Goal: Task Accomplishment & Management: Use online tool/utility

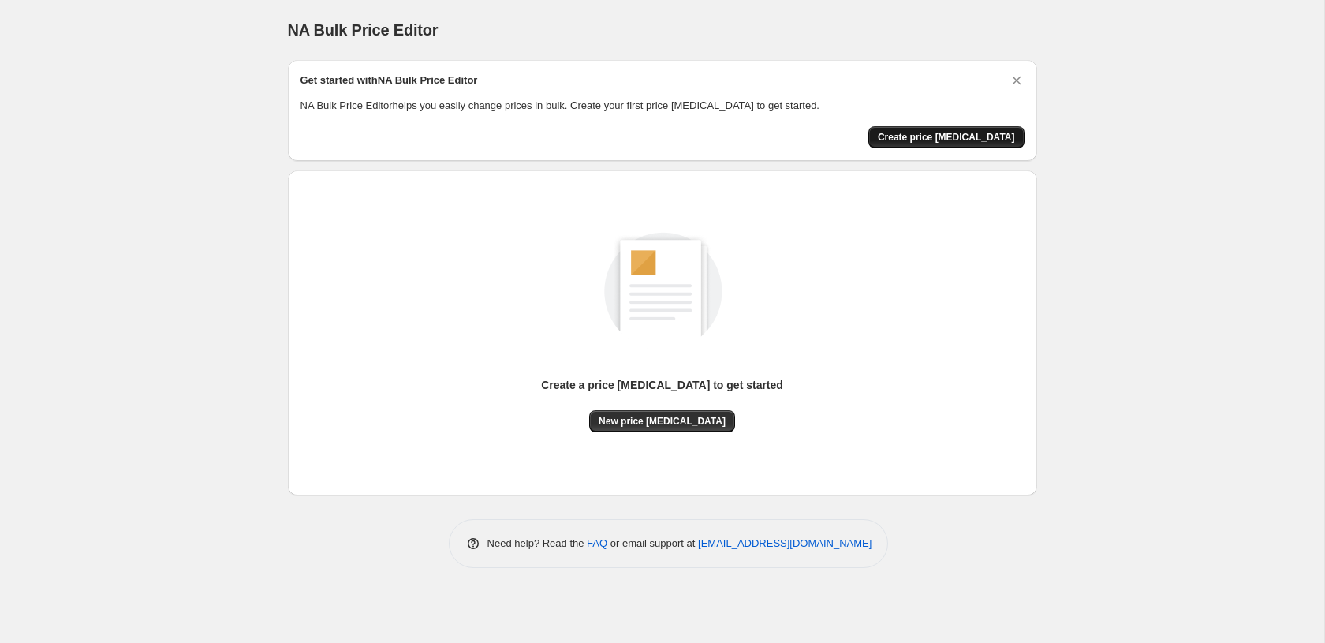
click at [925, 143] on button "Create price change job" at bounding box center [947, 137] width 156 height 22
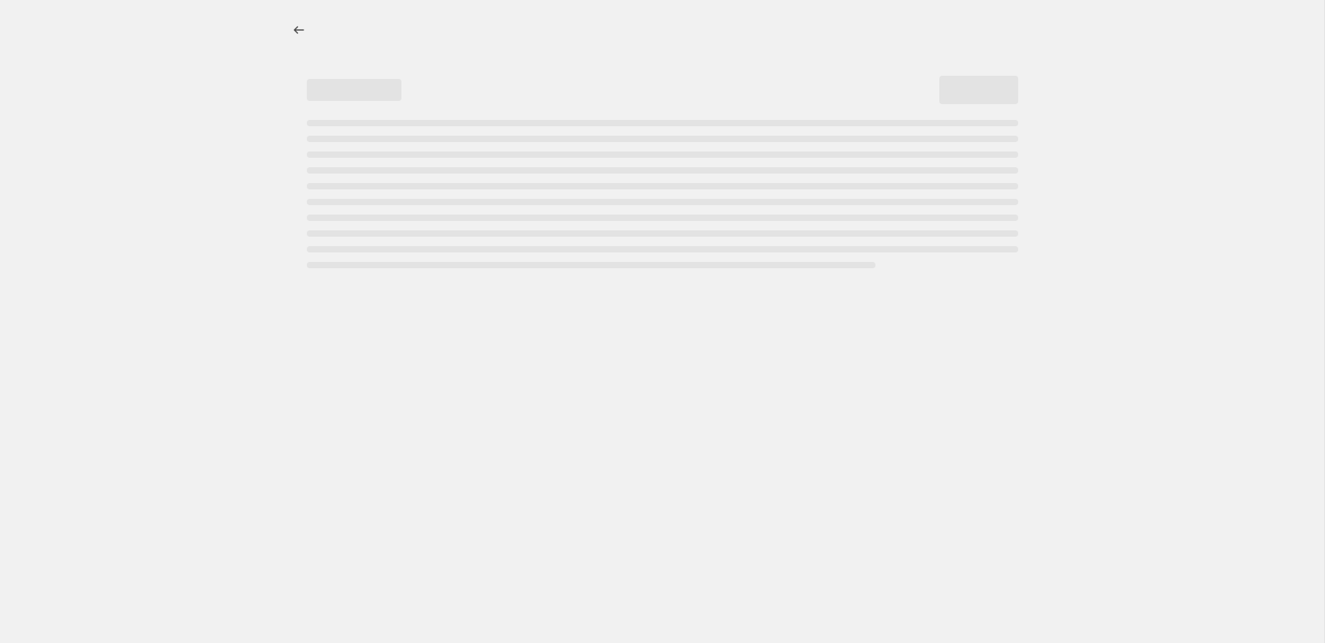
select select "percentage"
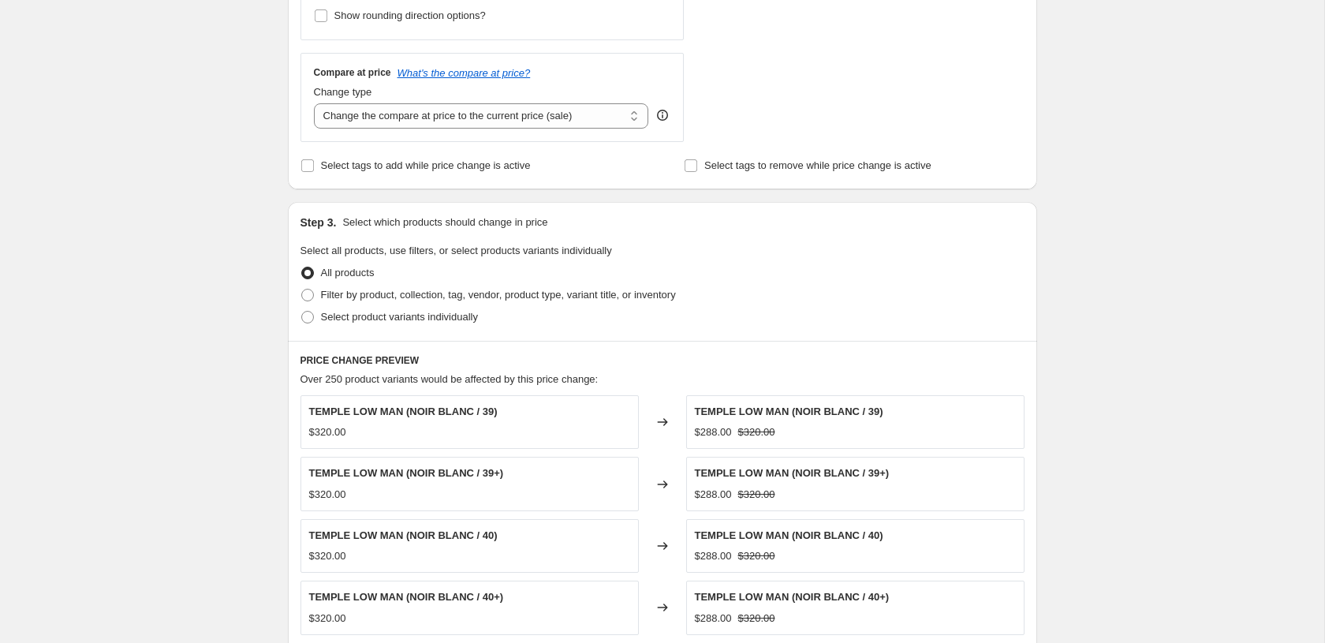
scroll to position [548, 0]
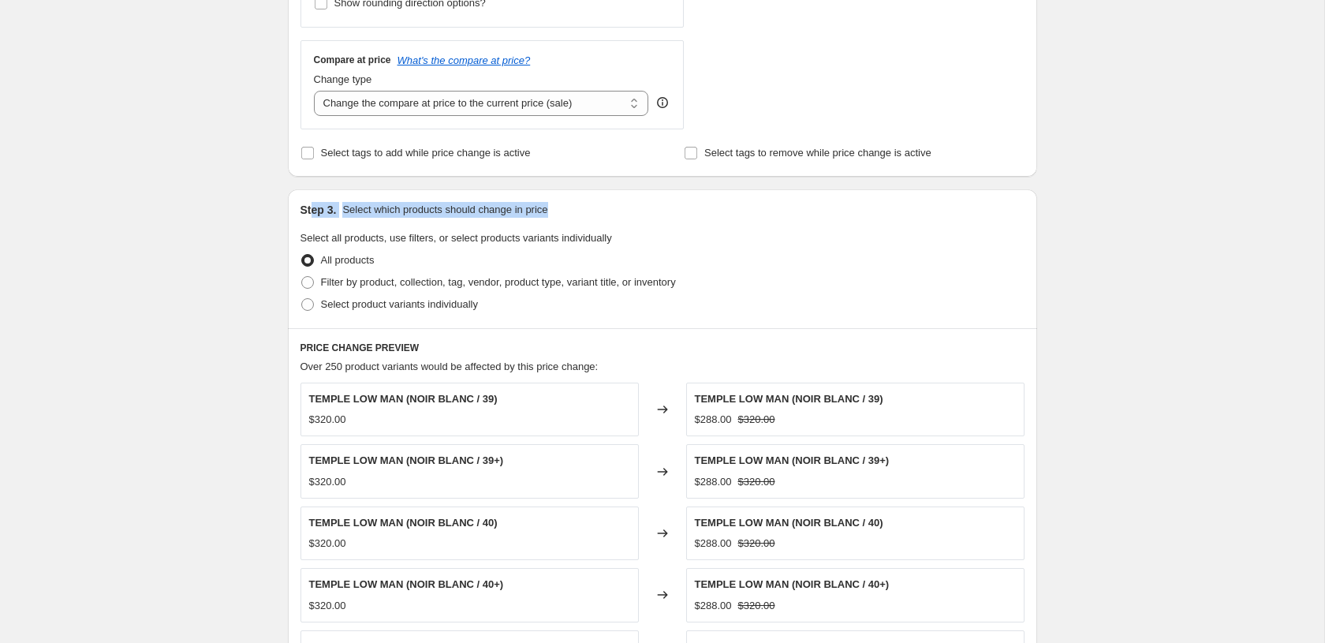
drag, startPoint x: 313, startPoint y: 211, endPoint x: 560, endPoint y: 221, distance: 247.1
click at [560, 221] on div "Step 3. Select which products should change in price Select all products, use f…" at bounding box center [662, 258] width 749 height 139
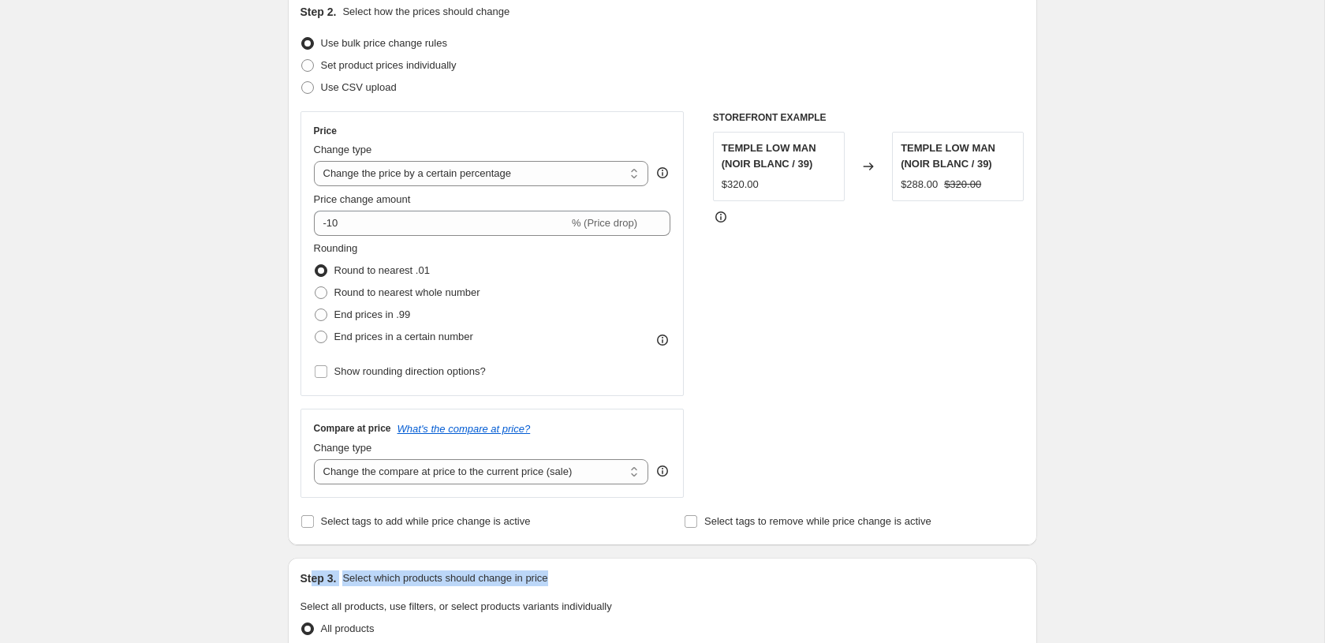
scroll to position [155, 0]
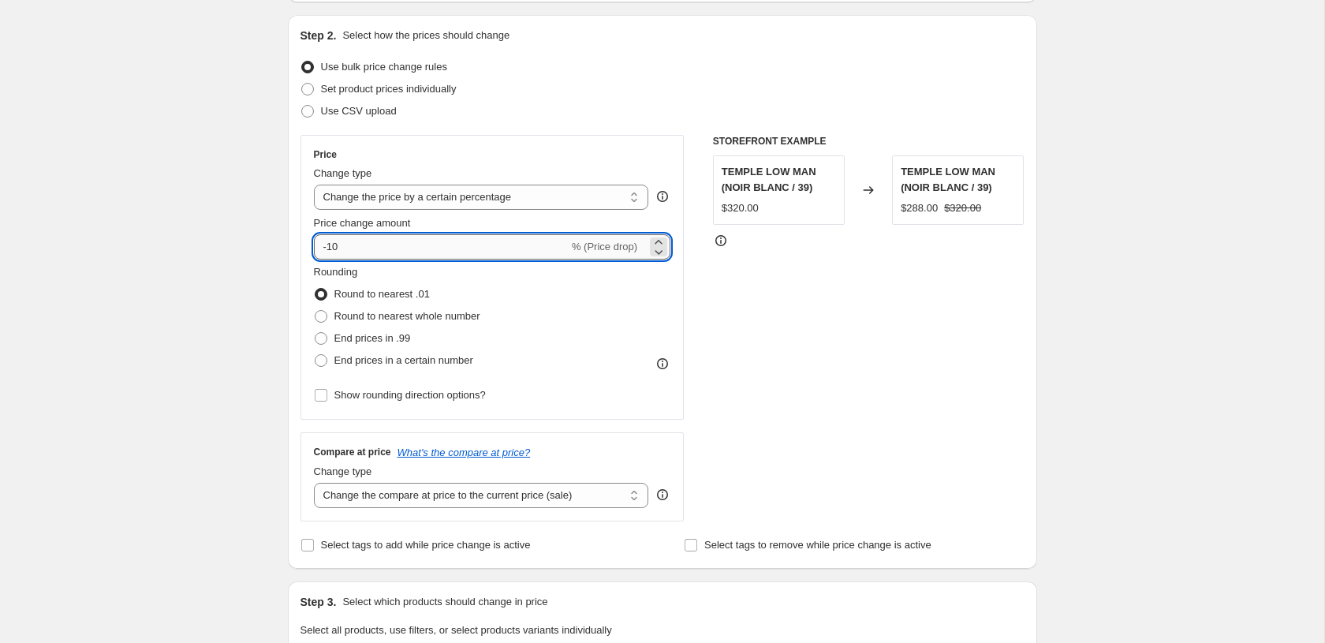
click at [368, 245] on input "-10" at bounding box center [441, 246] width 255 height 25
type input "-1"
type input "-30"
click at [220, 315] on div "Create new price change job. This page is ready Create new price change job Dra…" at bounding box center [662, 606] width 1325 height 1523
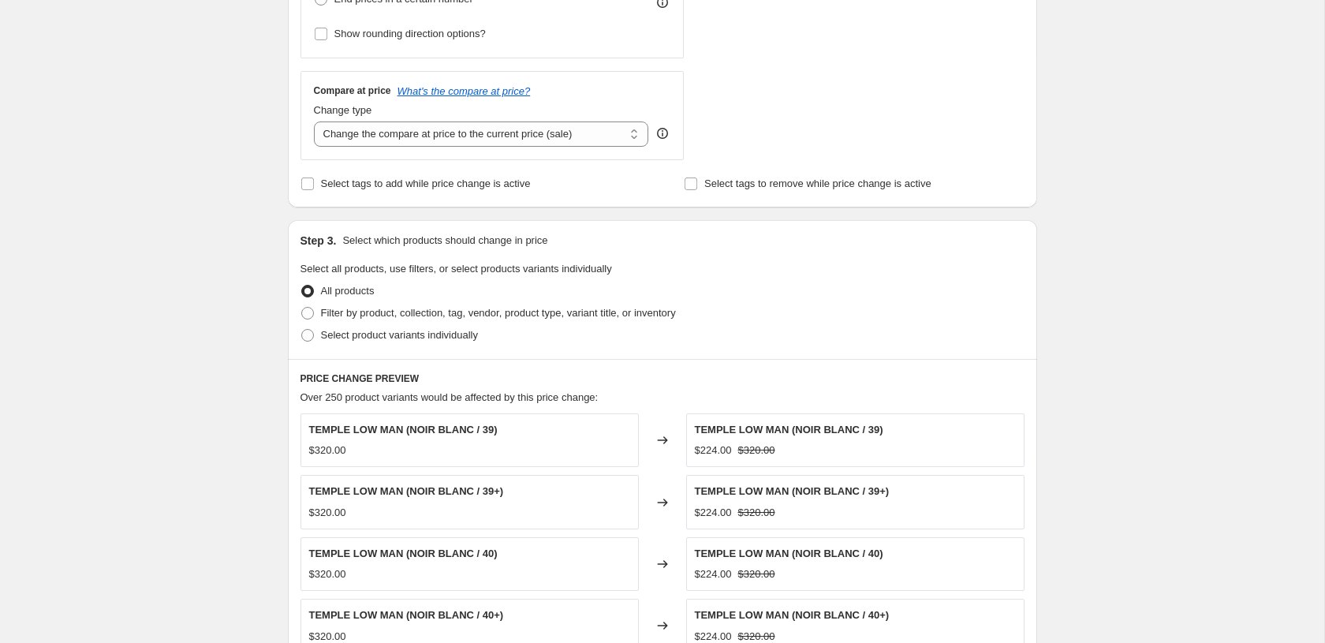
scroll to position [521, 0]
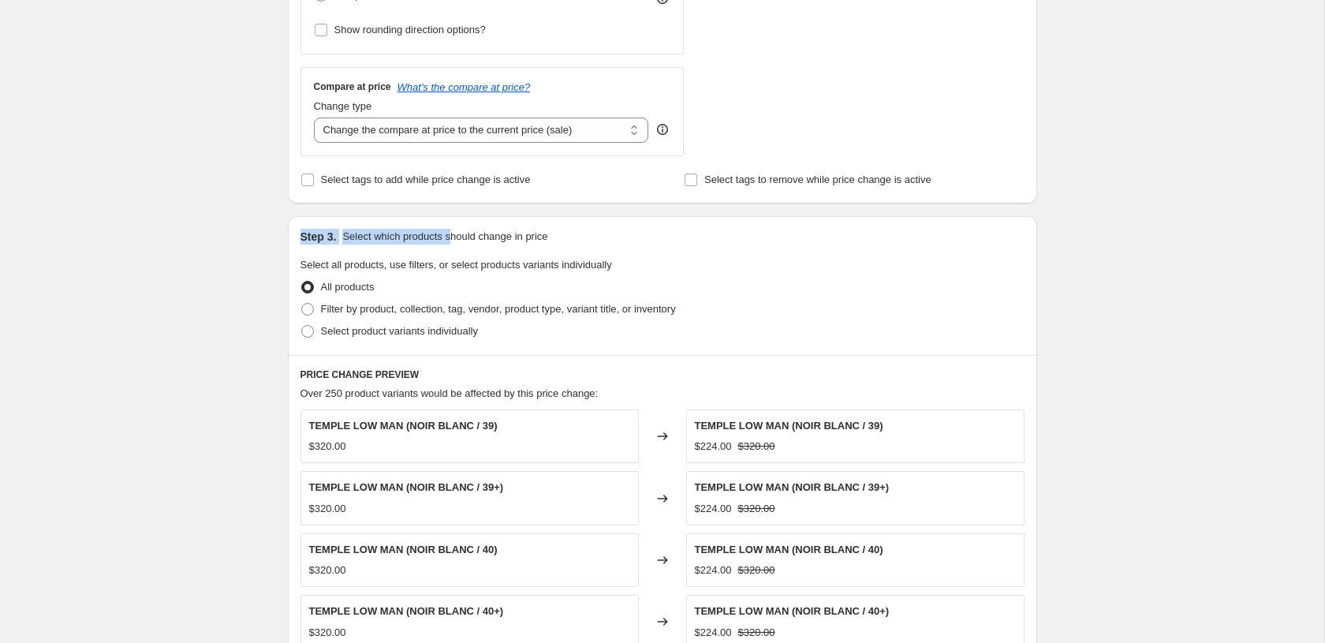
drag, startPoint x: 303, startPoint y: 237, endPoint x: 458, endPoint y: 250, distance: 155.9
click at [463, 242] on div "Step 3. Select which products should change in price" at bounding box center [663, 237] width 724 height 16
click at [264, 262] on div "Create new price change job. This page is ready Create new price change job Dra…" at bounding box center [662, 240] width 1325 height 1523
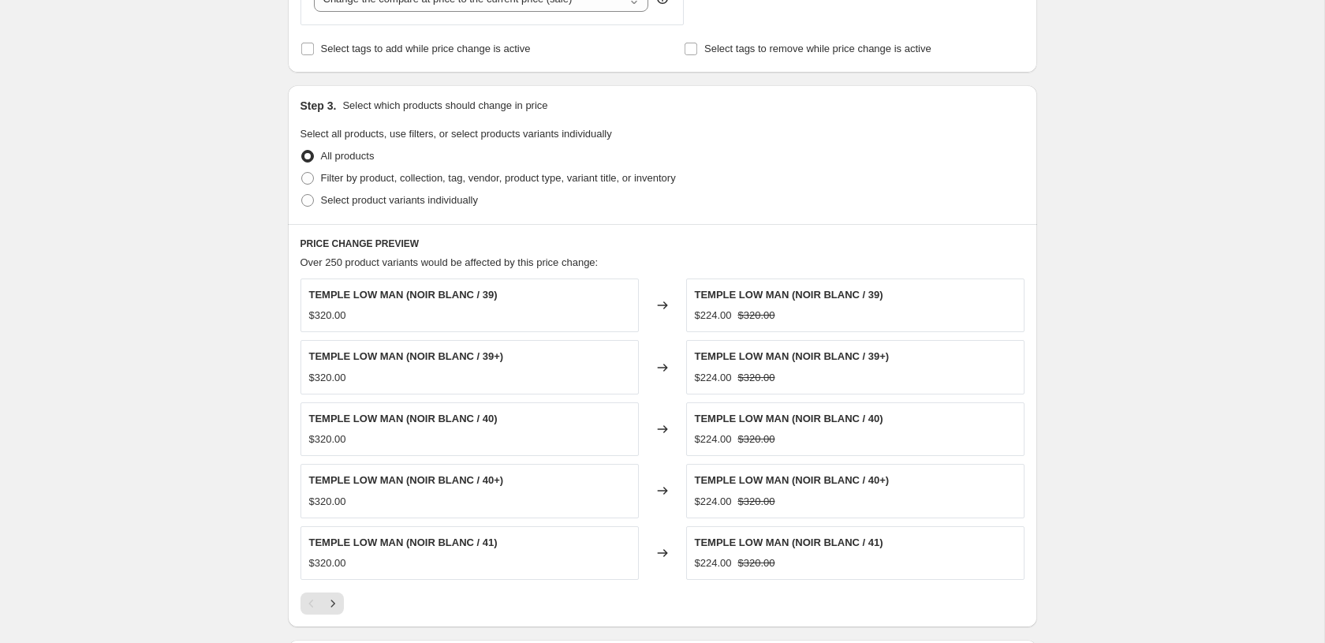
scroll to position [667, 0]
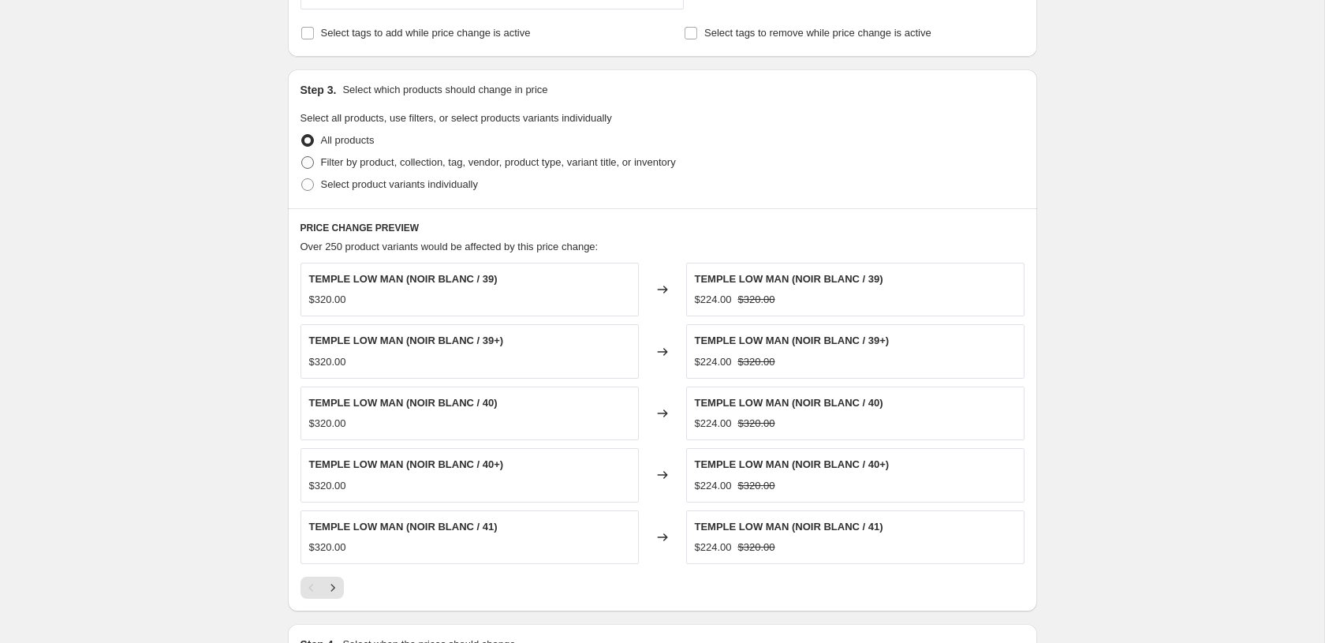
click at [368, 164] on span "Filter by product, collection, tag, vendor, product type, variant title, or inv…" at bounding box center [498, 162] width 355 height 12
click at [302, 157] on input "Filter by product, collection, tag, vendor, product type, variant title, or inv…" at bounding box center [301, 156] width 1 height 1
radio input "true"
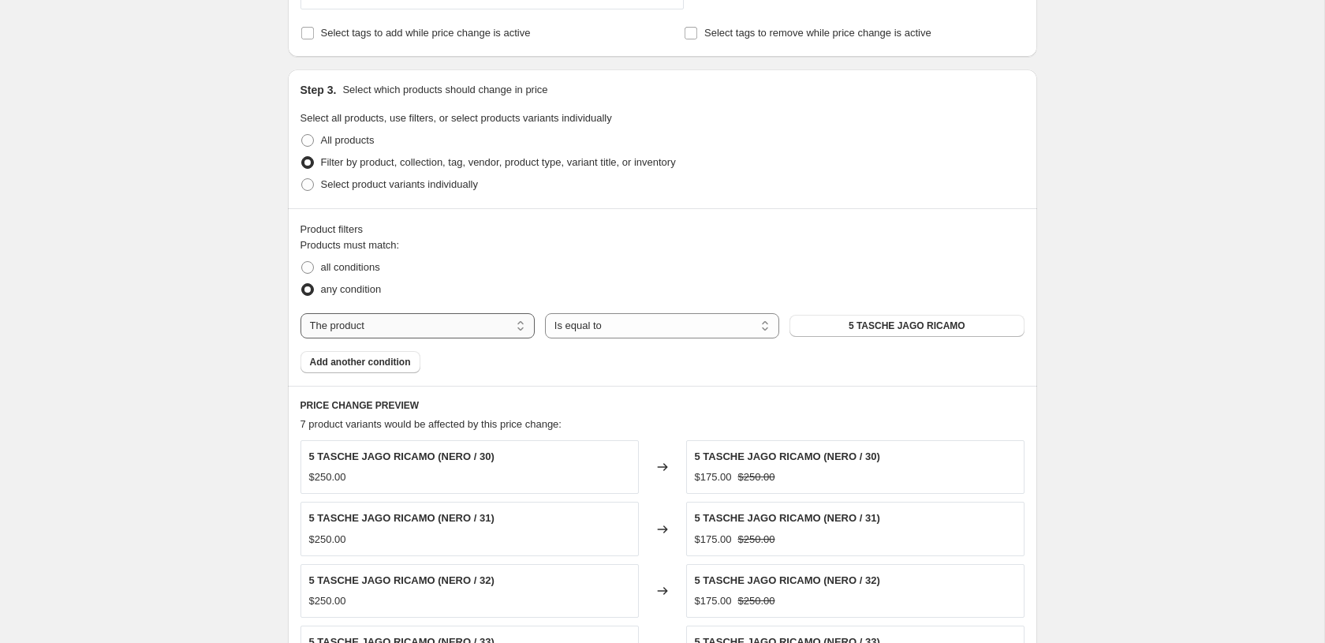
click at [420, 326] on select "The product The product's collection The product's tag The product's vendor The…" at bounding box center [418, 325] width 234 height 25
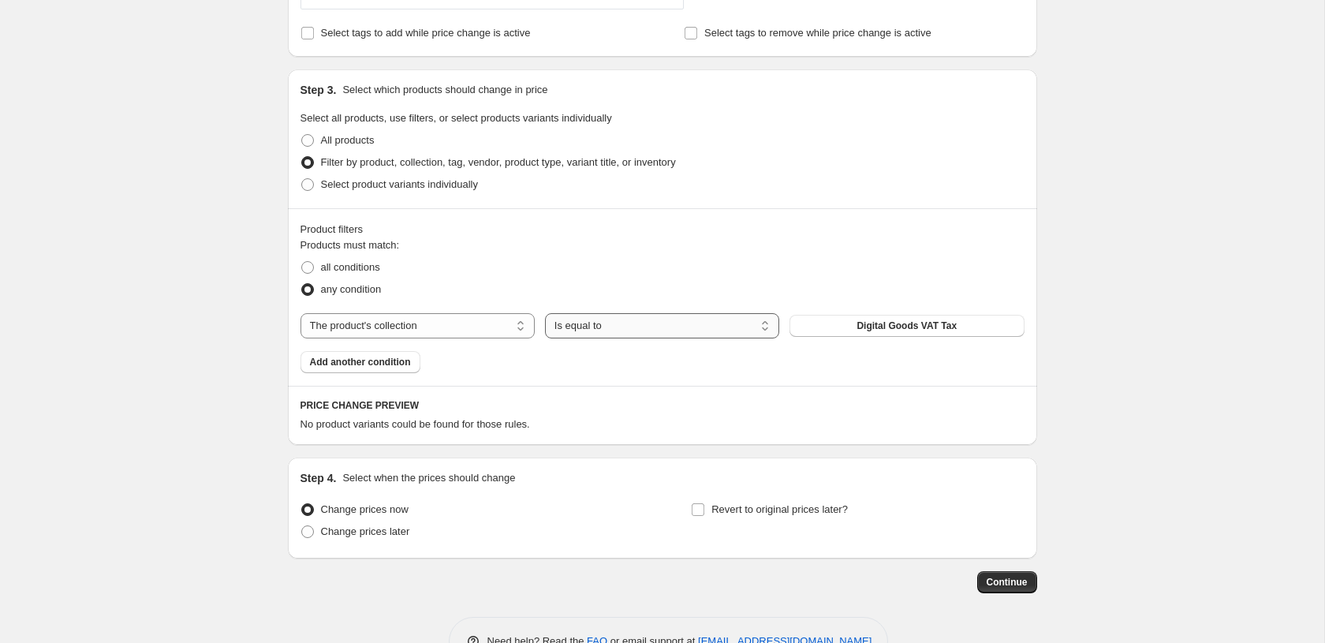
click at [702, 322] on select "Is equal to Is not equal to" at bounding box center [662, 325] width 234 height 25
click at [545, 313] on select "Is equal to Is not equal to" at bounding box center [662, 325] width 234 height 25
click at [878, 326] on span "Digital Goods VAT Tax" at bounding box center [907, 326] width 100 height 13
click at [461, 320] on select "The product The product's collection The product's tag The product's vendor The…" at bounding box center [418, 325] width 234 height 25
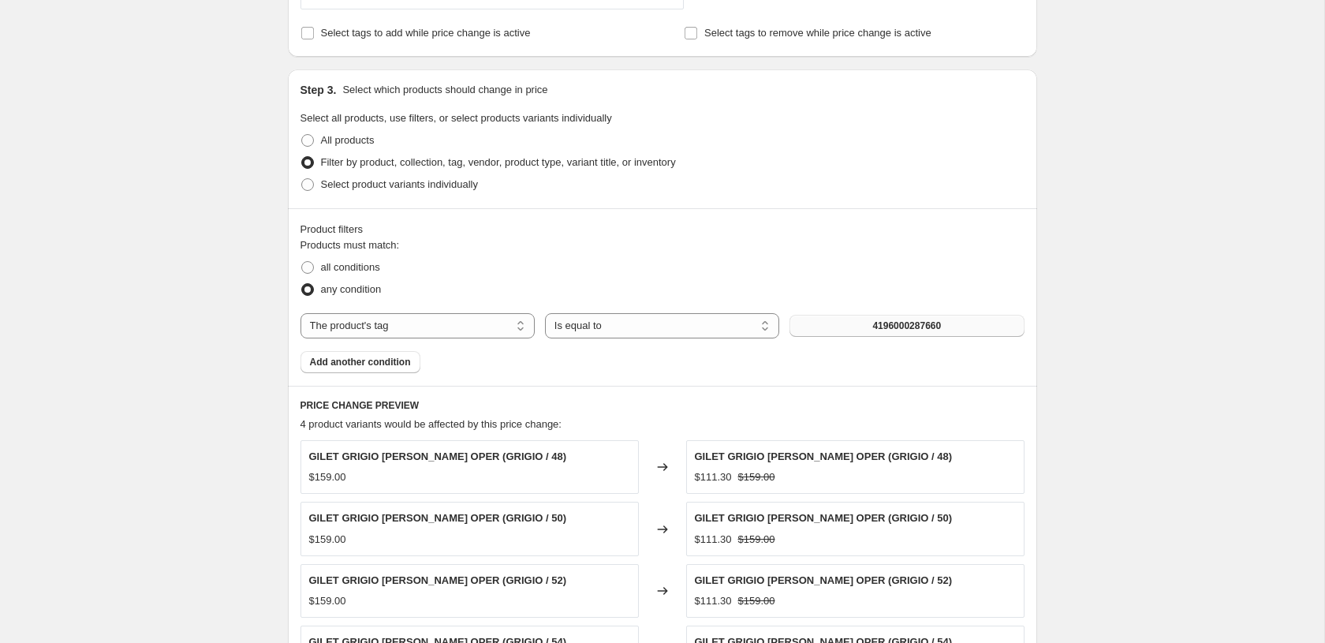
click at [866, 327] on button "4196000287660" at bounding box center [907, 326] width 234 height 22
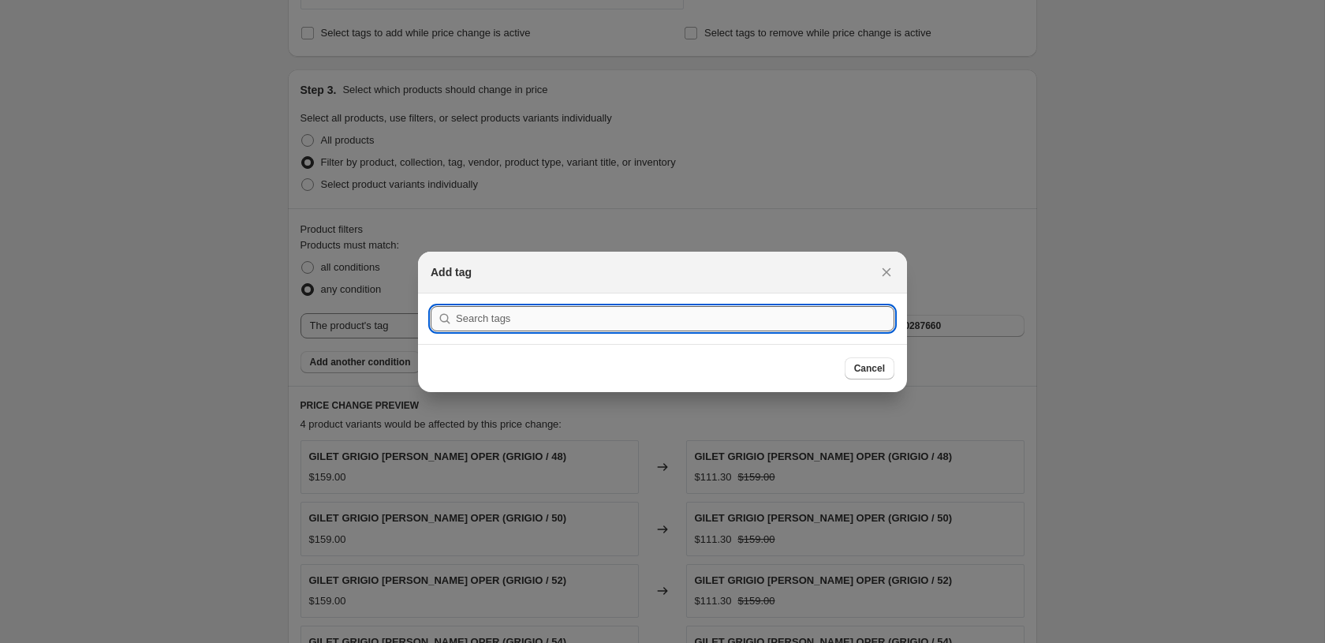
click at [588, 323] on input ":r2b:" at bounding box center [675, 318] width 439 height 25
click at [888, 271] on icon "Close" at bounding box center [887, 272] width 16 height 16
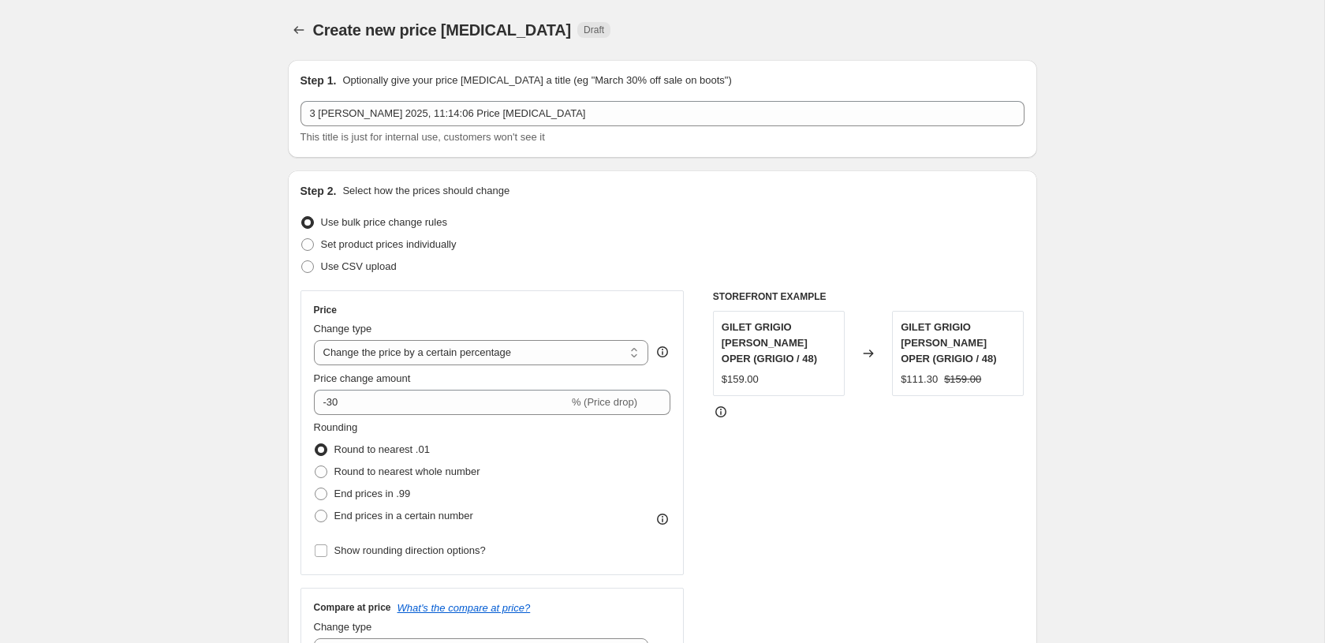
scroll to position [667, 0]
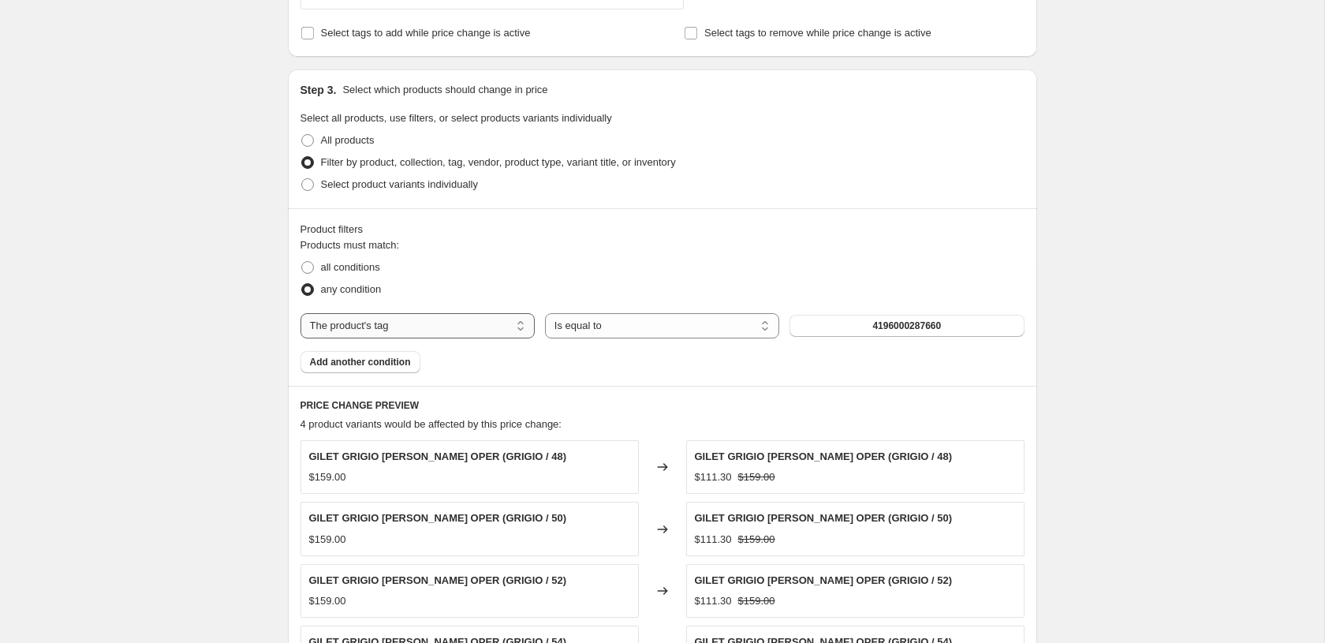
click at [392, 319] on select "The product The product's collection The product's tag The product's vendor The…" at bounding box center [418, 325] width 234 height 25
select select "vendor"
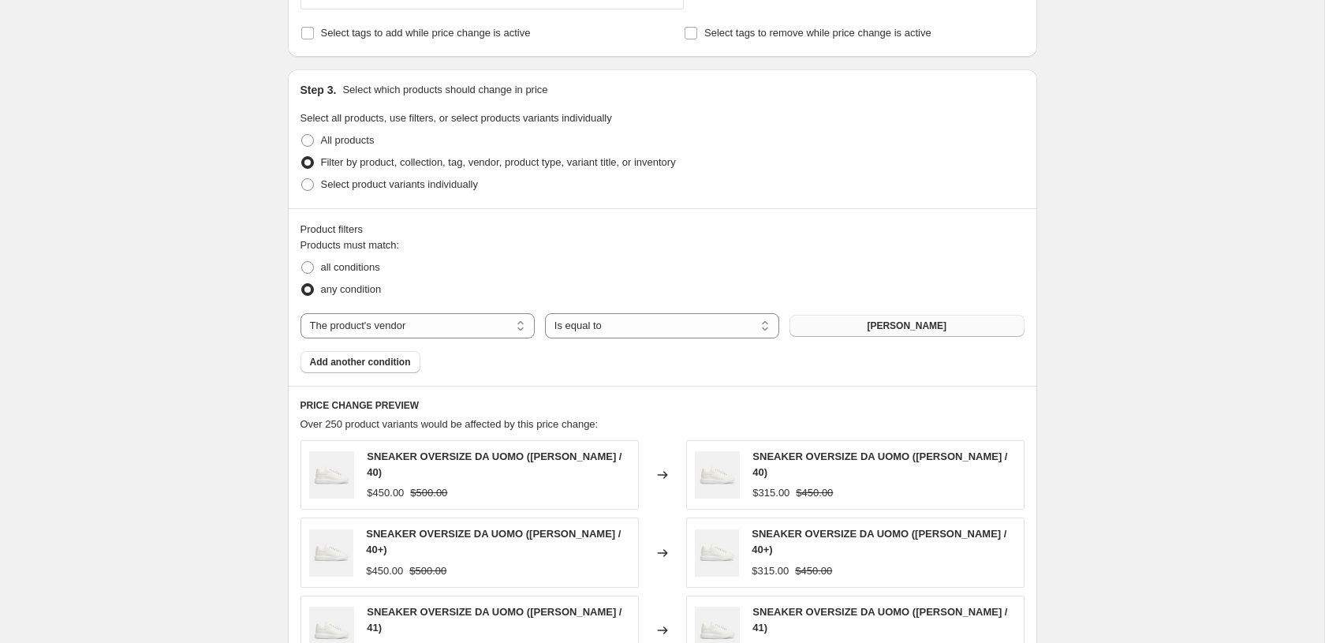
click at [850, 323] on button "Alexander McQueen" at bounding box center [907, 326] width 234 height 22
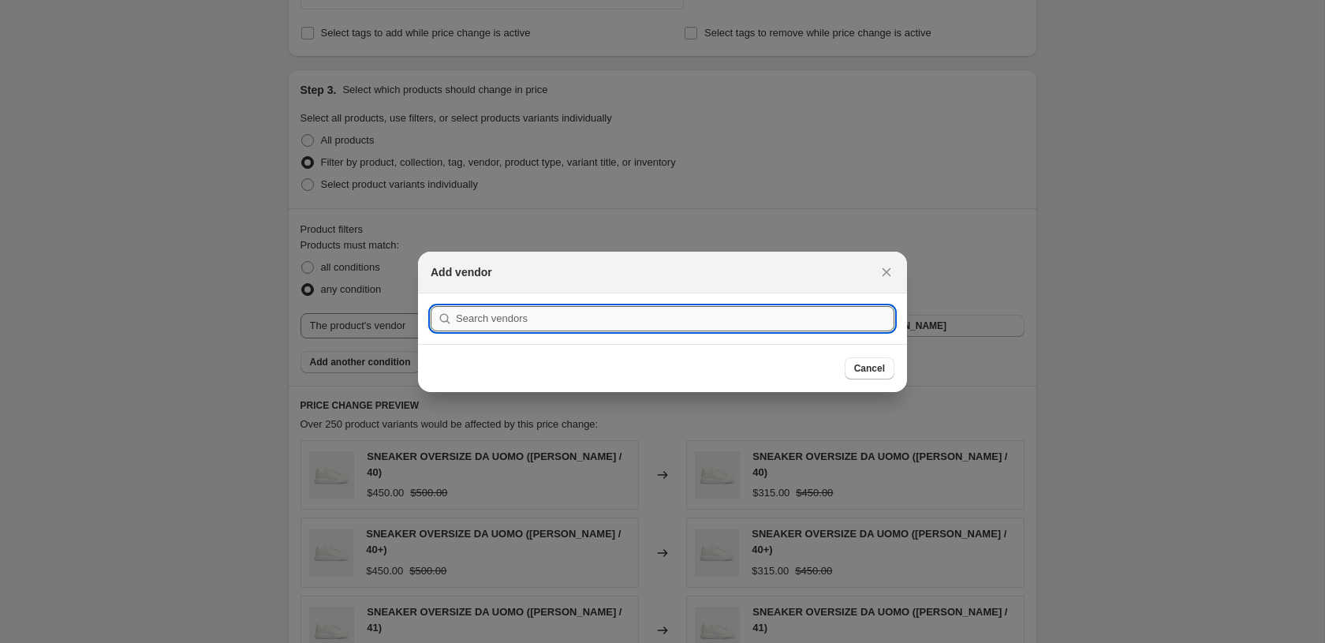
click at [670, 322] on input ":r2b:" at bounding box center [675, 318] width 439 height 25
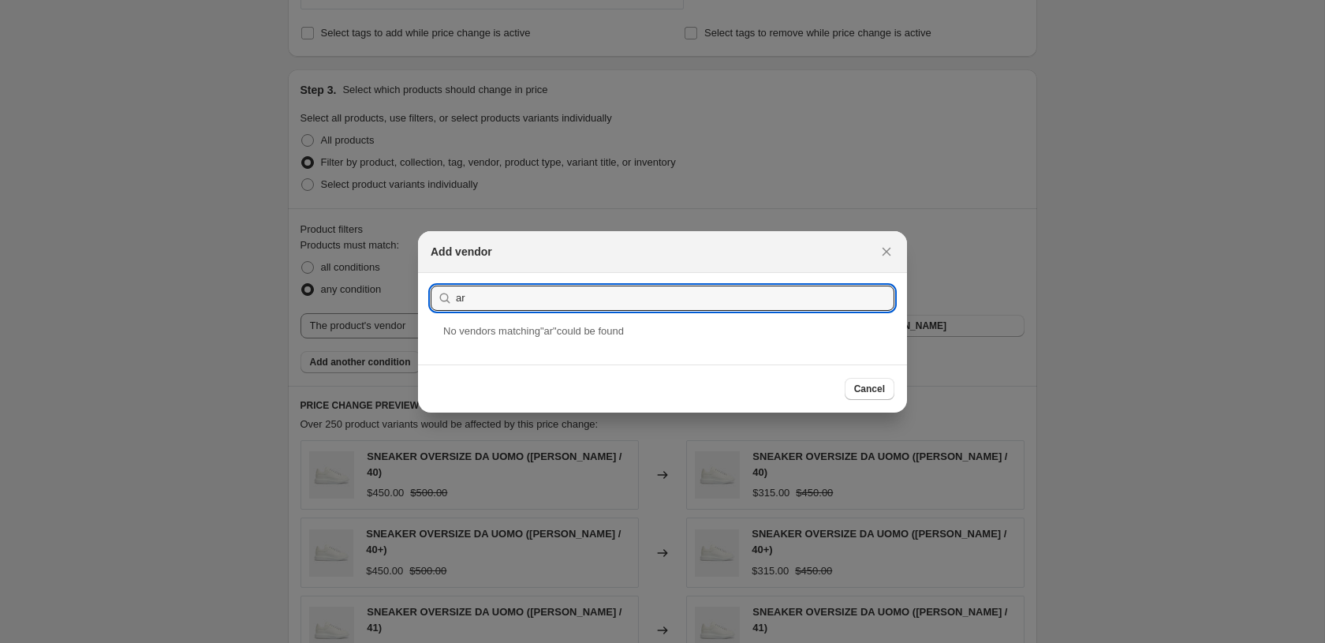
type input "a"
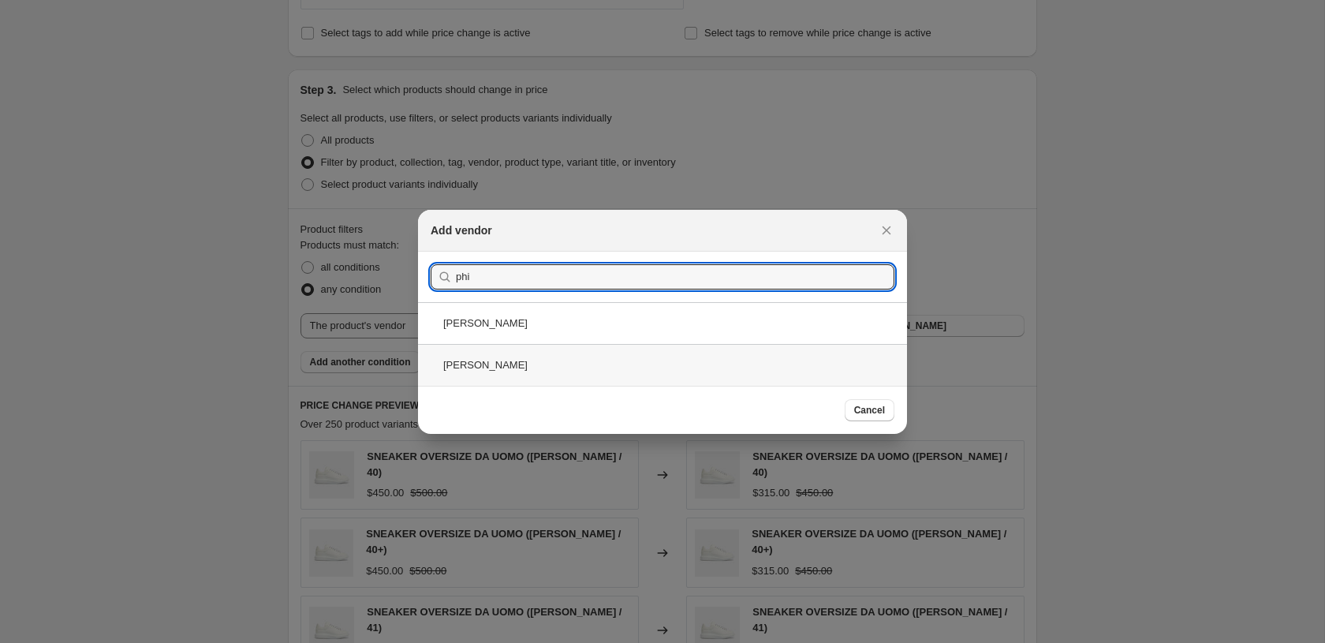
type input "phi"
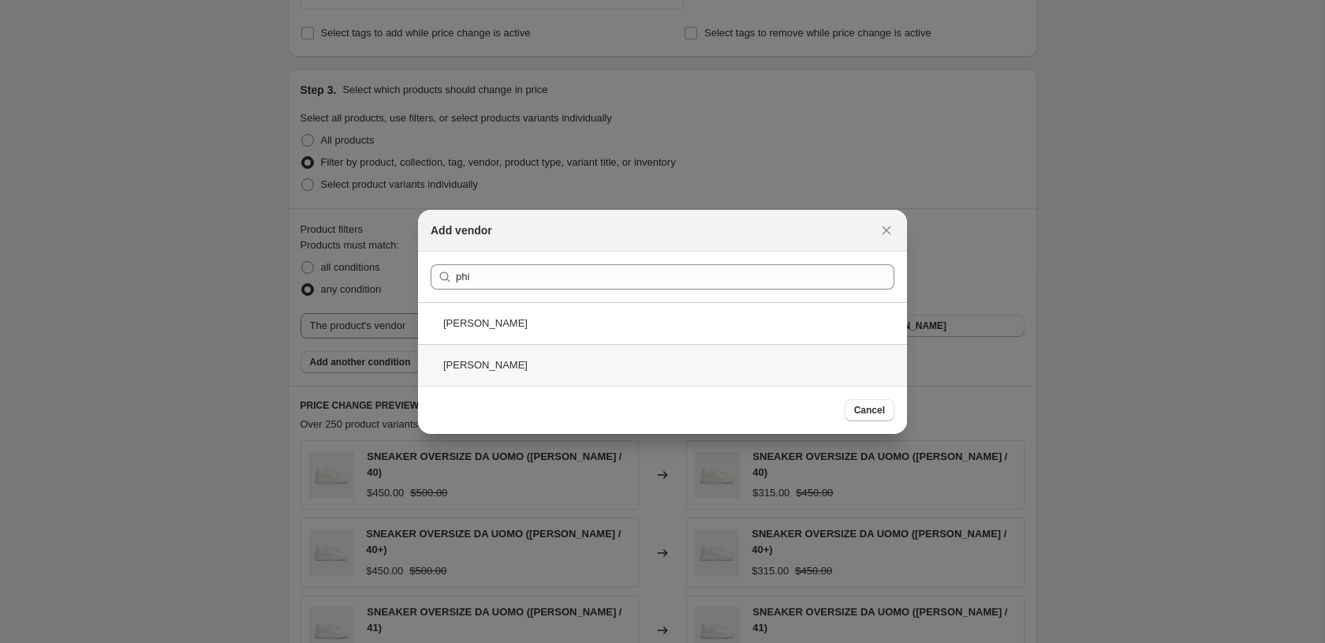
click at [525, 368] on div "Philippe Model" at bounding box center [662, 365] width 489 height 42
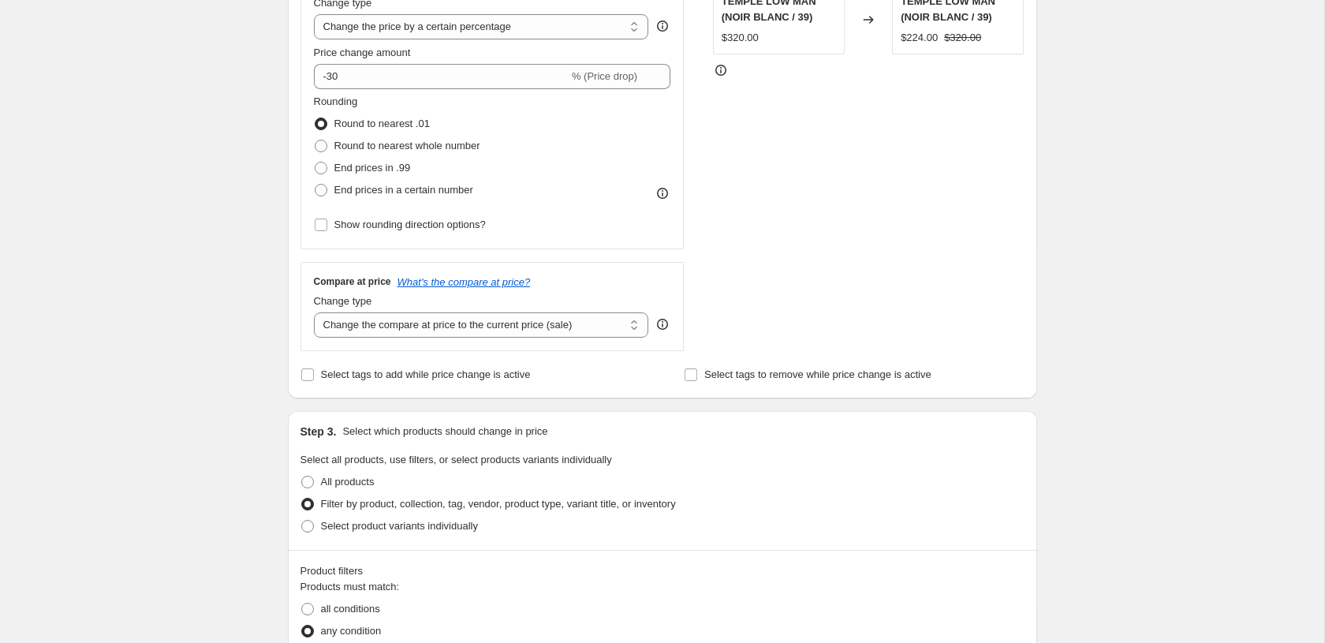
scroll to position [290, 0]
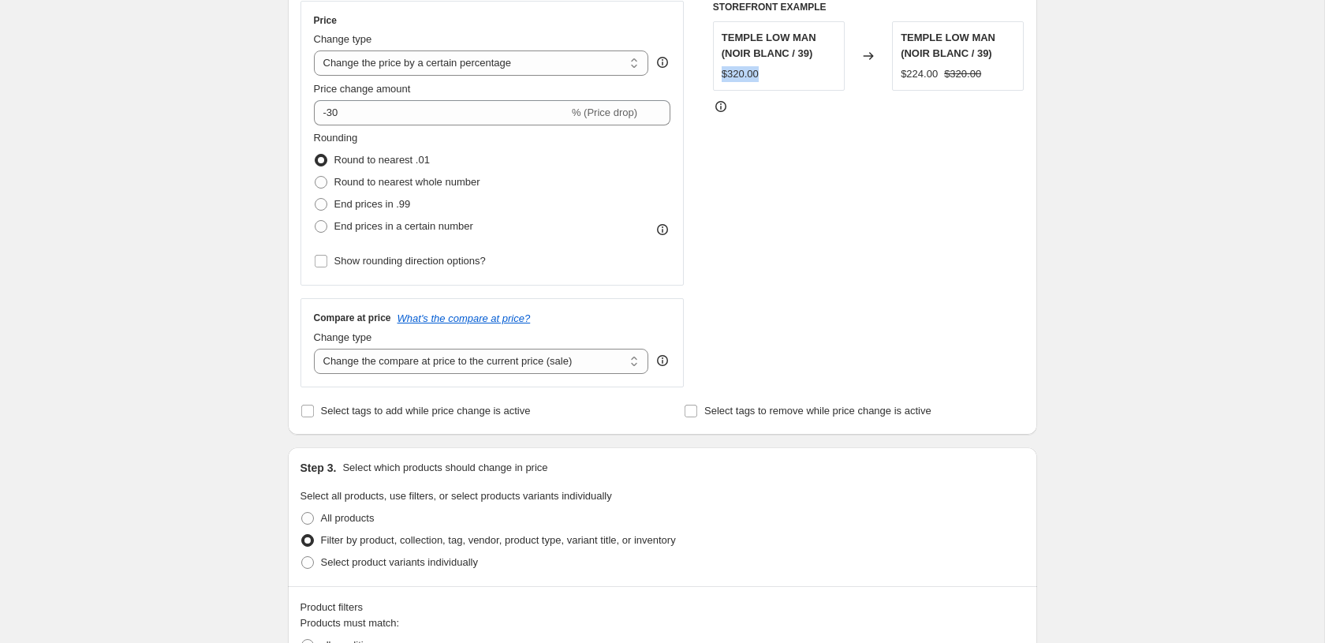
drag, startPoint x: 727, startPoint y: 78, endPoint x: 820, endPoint y: 112, distance: 98.3
click at [824, 80] on div "$320.00" at bounding box center [779, 74] width 114 height 16
click at [969, 77] on div "$224.00 $320.00" at bounding box center [958, 74] width 114 height 16
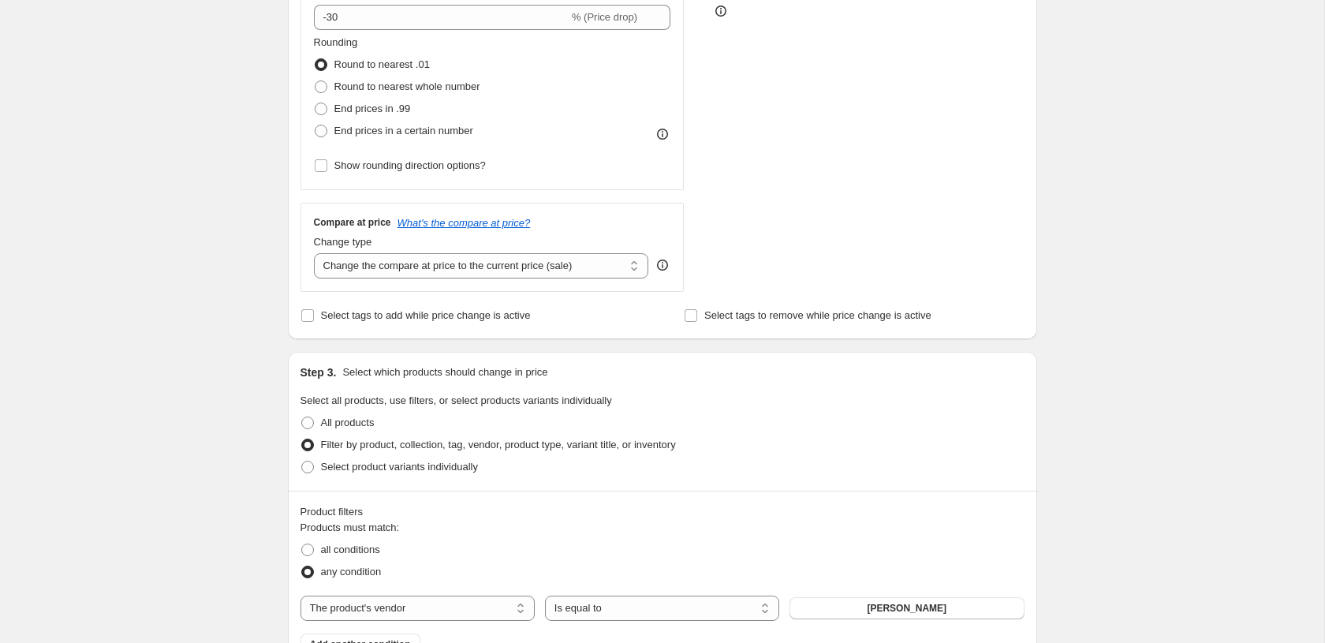
scroll to position [403, 0]
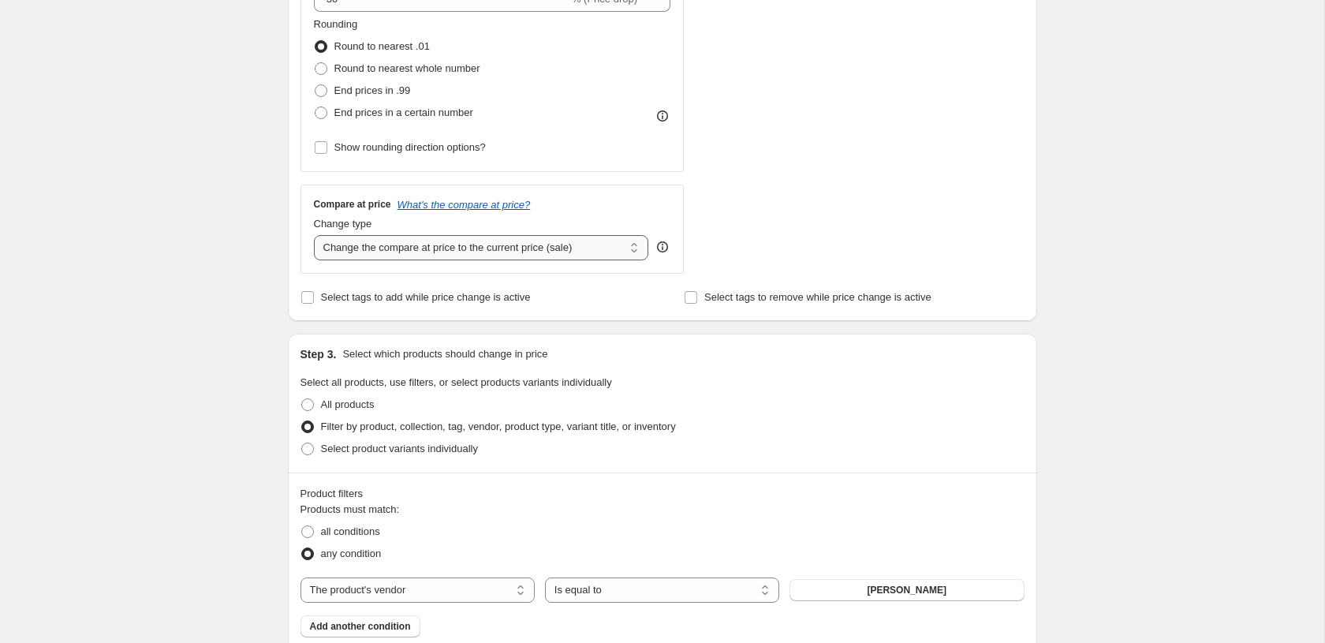
click at [511, 252] on select "Change the compare at price to the current price (sale) Change the compare at p…" at bounding box center [481, 247] width 335 height 25
click at [314, 235] on select "Change the compare at price to the current price (sale) Change the compare at p…" at bounding box center [481, 247] width 335 height 25
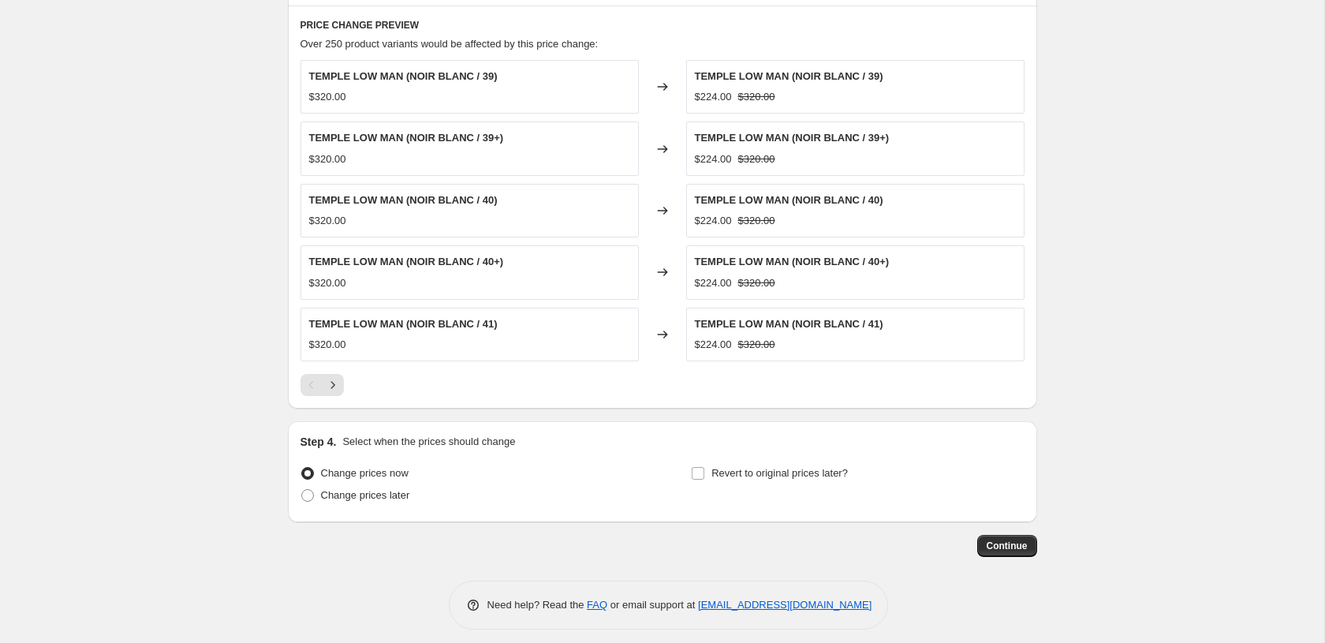
scroll to position [1058, 0]
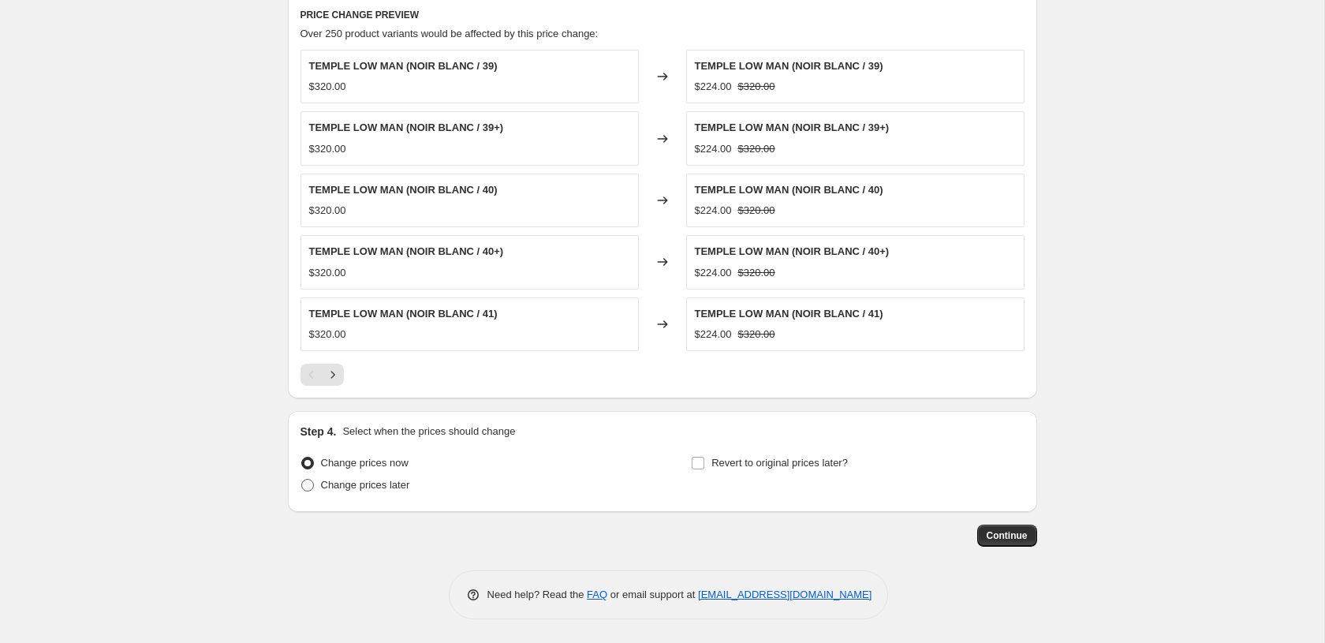
click at [327, 488] on span "Change prices later" at bounding box center [365, 485] width 89 height 12
click at [302, 480] on input "Change prices later" at bounding box center [301, 479] width 1 height 1
radio input "true"
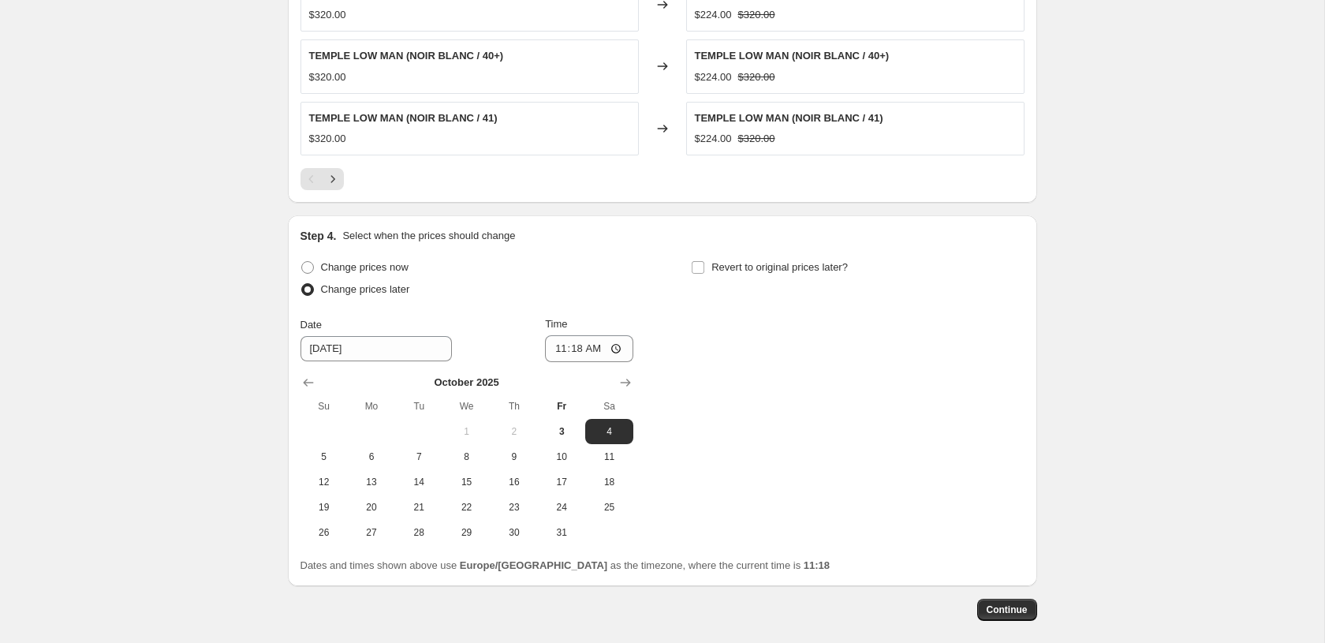
scroll to position [1254, 0]
click at [391, 481] on button "13" at bounding box center [371, 481] width 47 height 25
type input "10/13/2025"
click at [698, 268] on input "Revert to original prices later?" at bounding box center [698, 266] width 13 height 13
checkbox input "true"
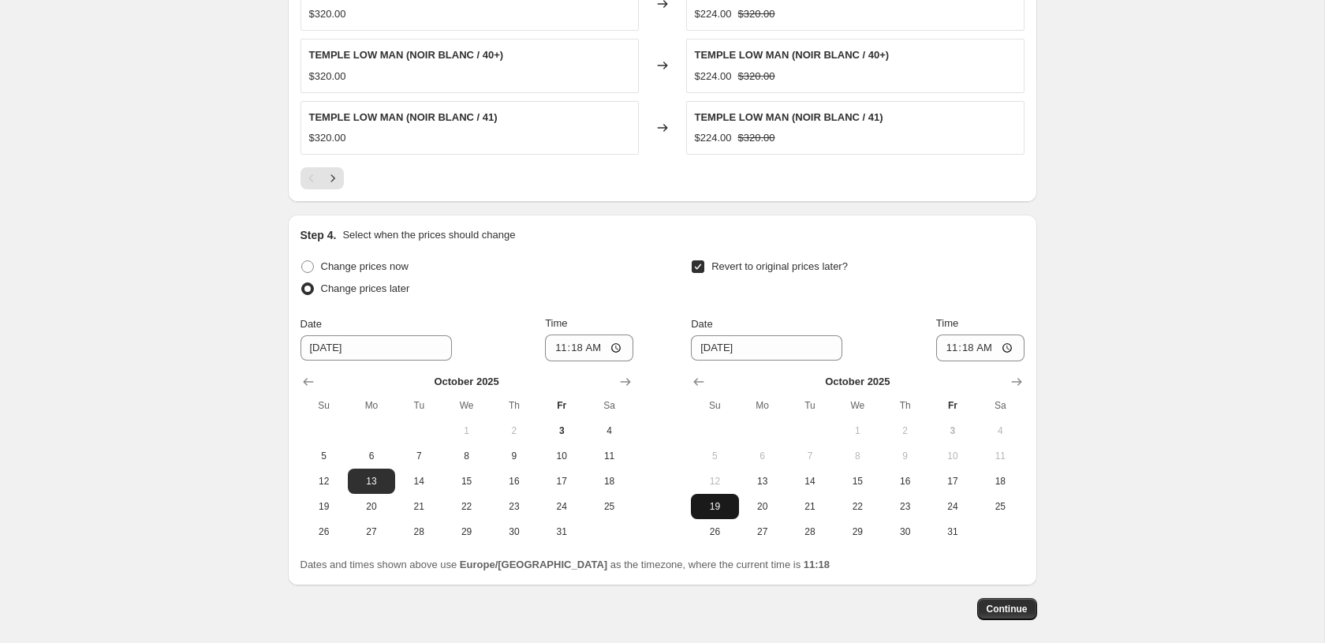
click at [723, 503] on span "19" at bounding box center [714, 506] width 35 height 13
type input "10/19/2025"
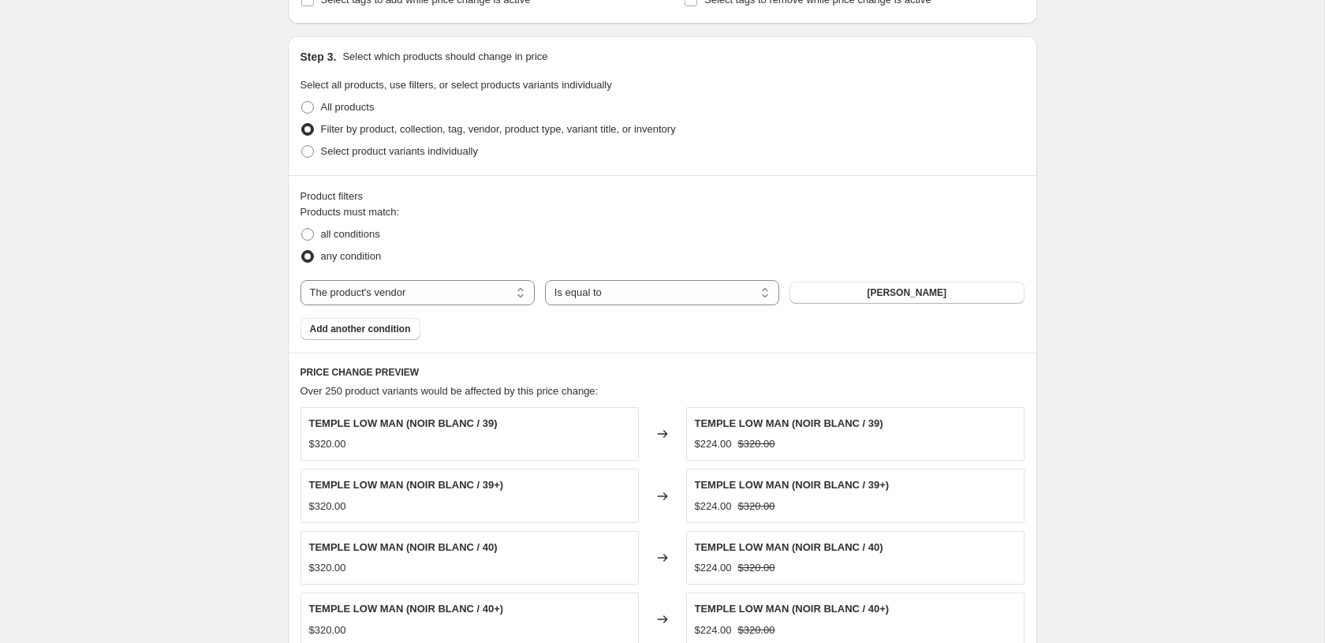
scroll to position [699, 0]
click at [462, 296] on select "The product The product's collection The product's tag The product's vendor The…" at bounding box center [418, 294] width 234 height 25
click at [301, 282] on select "The product The product's collection The product's tag The product's vendor The…" at bounding box center [418, 294] width 234 height 25
click at [257, 297] on div "Create new price change job. This page is ready Create new price change job Dra…" at bounding box center [662, 286] width 1325 height 1971
click at [394, 330] on span "Add another condition" at bounding box center [360, 330] width 101 height 13
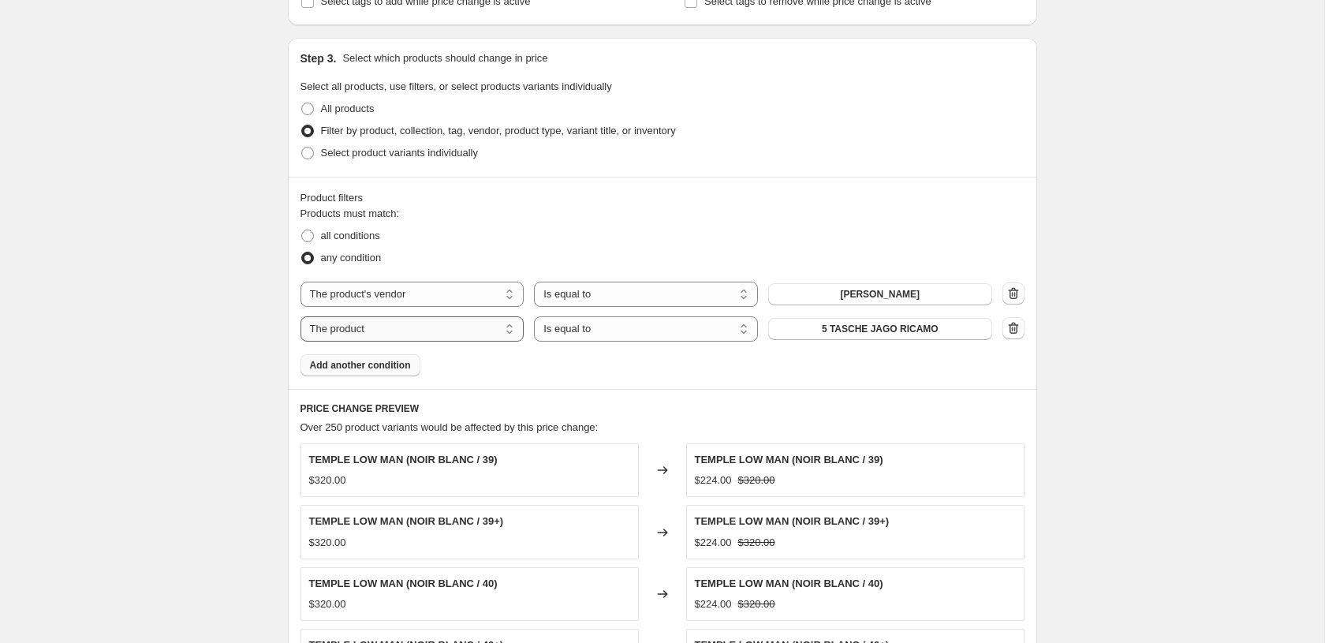
click at [435, 332] on select "The product The product's collection The product's tag The product's vendor The…" at bounding box center [413, 328] width 224 height 25
click at [301, 316] on select "The product The product's collection The product's tag The product's vendor The…" at bounding box center [413, 328] width 224 height 25
click at [489, 331] on select "The product The product's collection The product's tag The product's vendor The…" at bounding box center [413, 328] width 224 height 25
select select "collection"
click at [815, 331] on button "Digital Goods VAT Tax" at bounding box center [880, 329] width 224 height 22
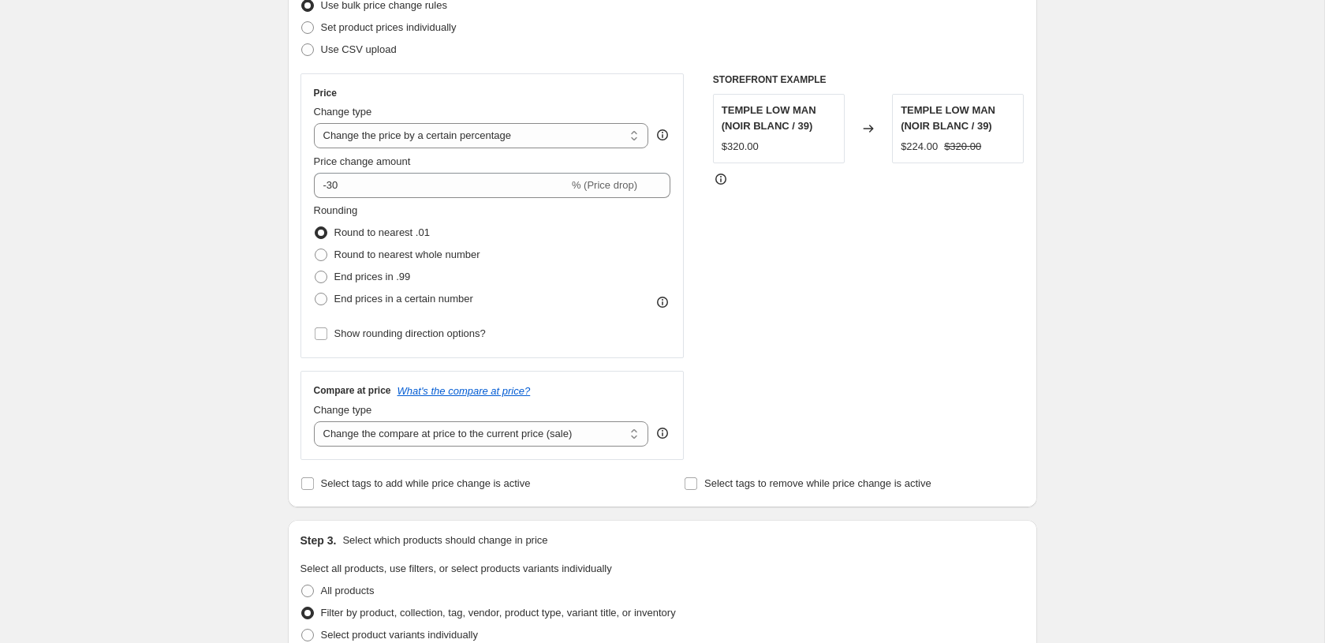
scroll to position [174, 0]
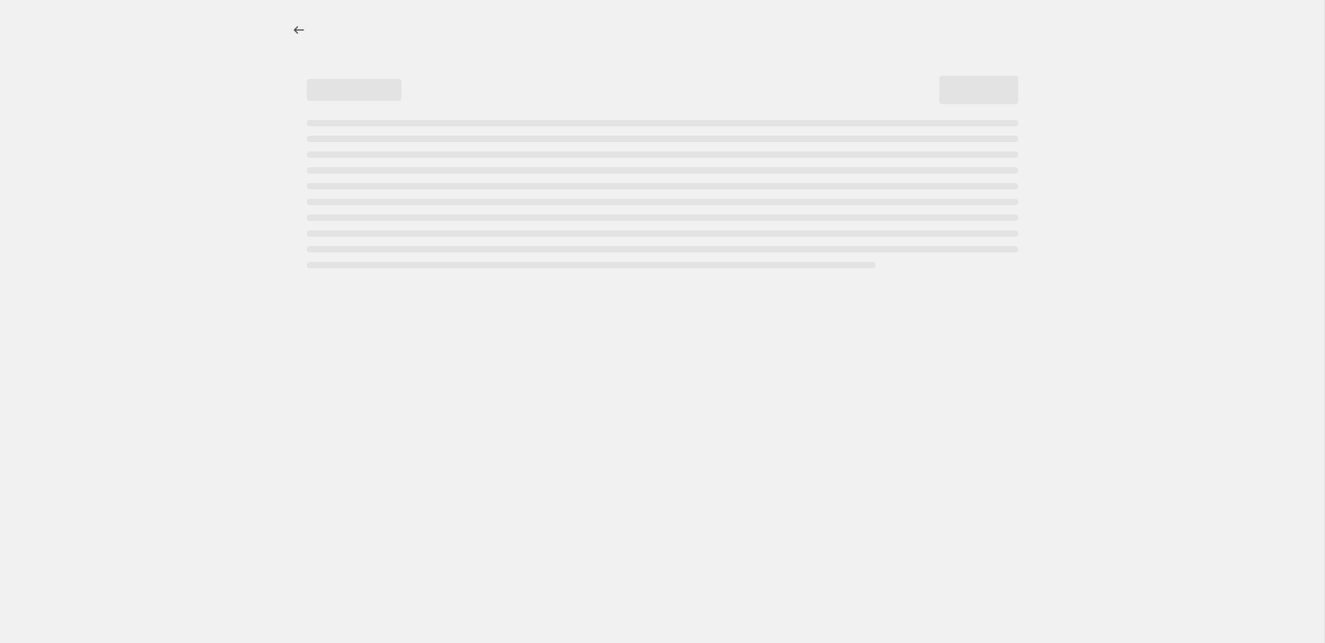
select select "percentage"
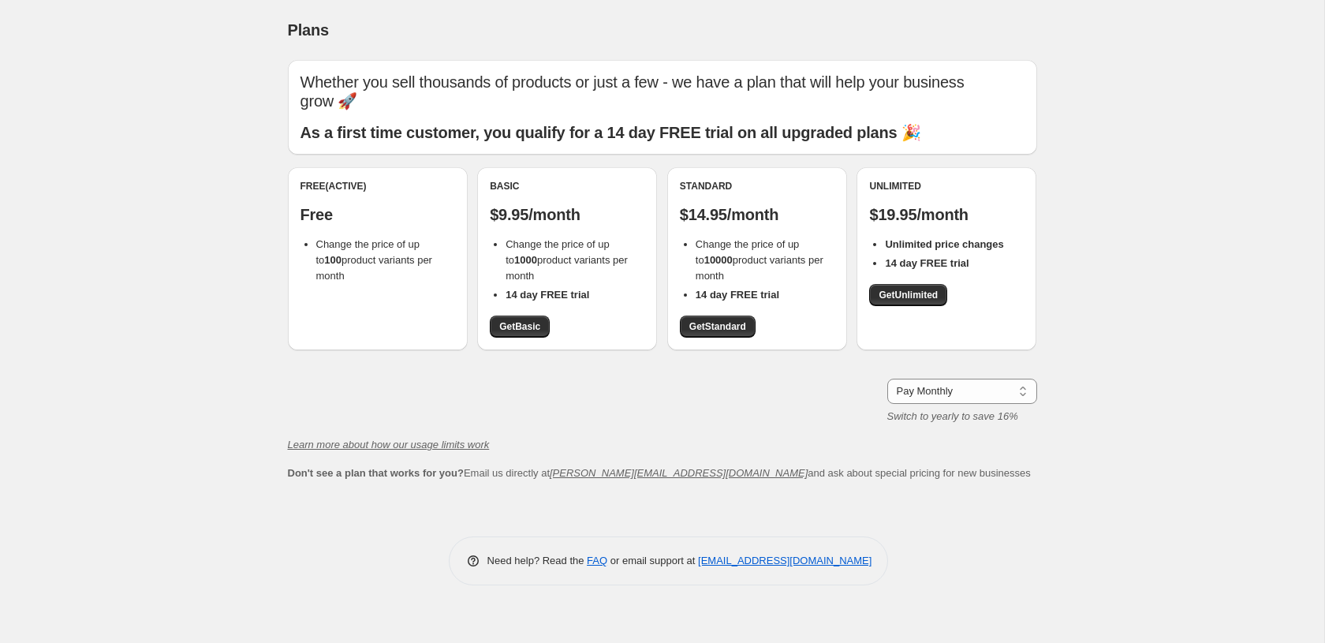
drag, startPoint x: 362, startPoint y: 229, endPoint x: 399, endPoint y: 271, distance: 55.9
click at [406, 271] on div "Free (Active) Free Change the price of up to 100 product variants per month" at bounding box center [378, 258] width 180 height 183
click at [340, 260] on span "Change the price of up to 100 product variants per month" at bounding box center [374, 259] width 116 height 43
drag, startPoint x: 372, startPoint y: 245, endPoint x: 441, endPoint y: 278, distance: 76.2
click at [441, 278] on div "Free (Active) Free Change the price of up to 100 product variants per month" at bounding box center [378, 258] width 180 height 183
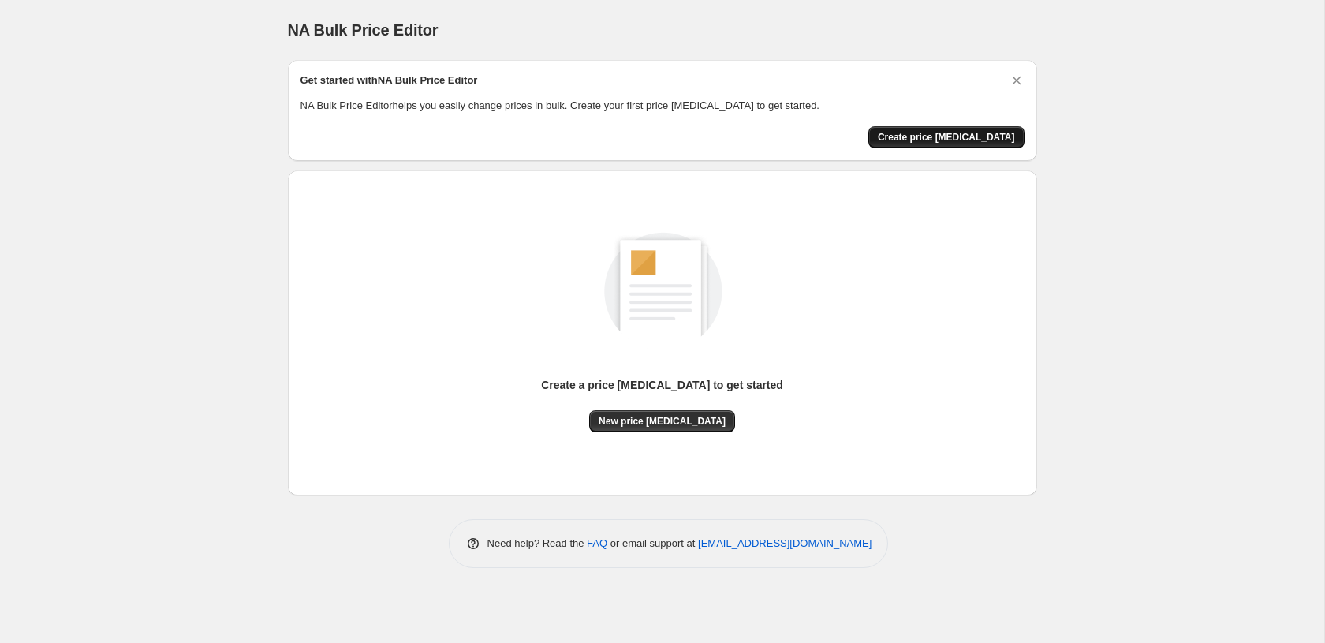
click at [925, 142] on span "Create price change job" at bounding box center [946, 137] width 137 height 13
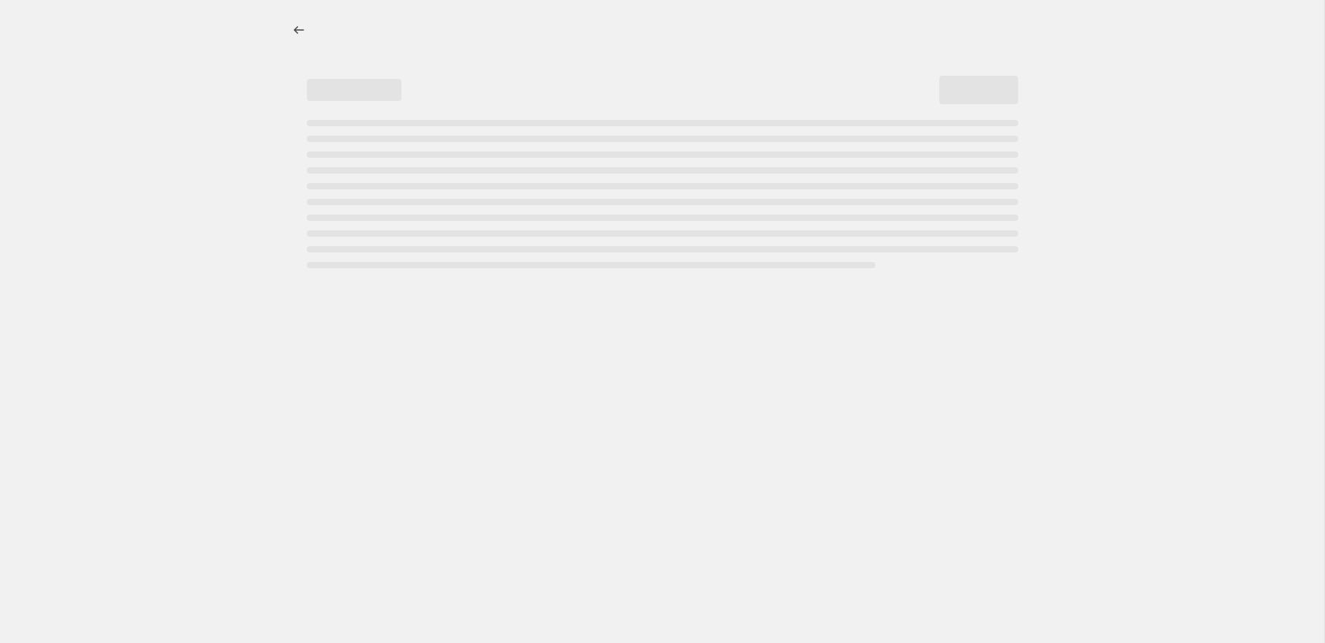
select select "percentage"
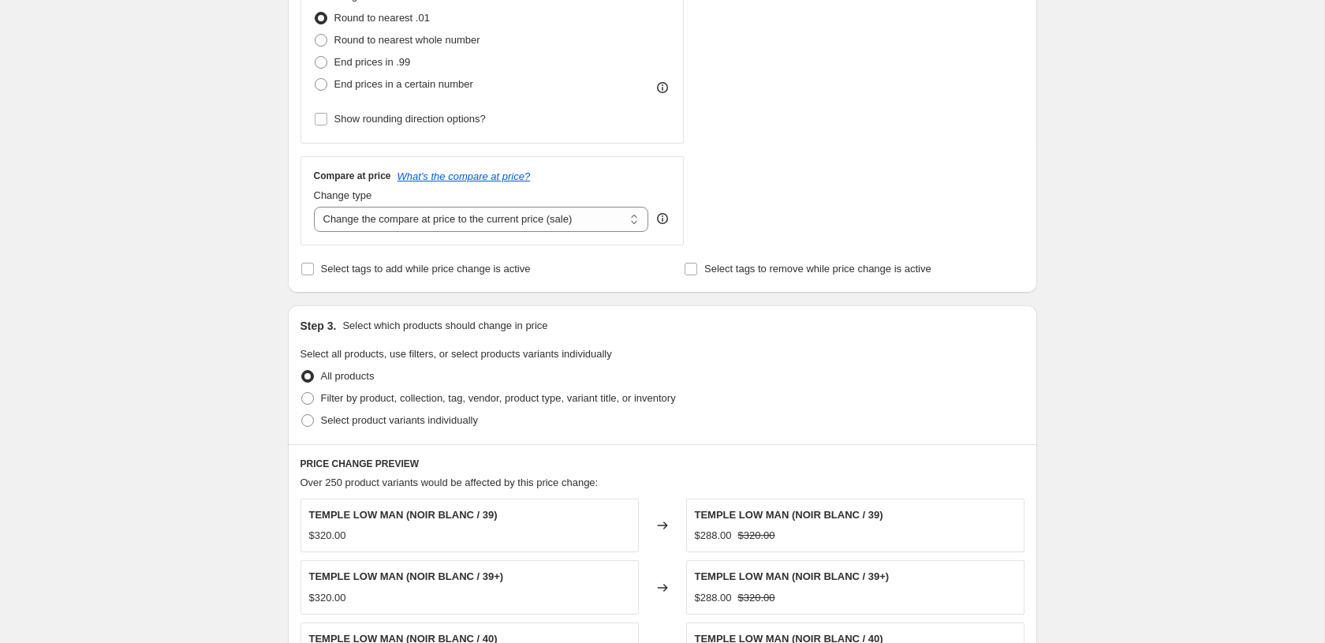
scroll to position [556, 0]
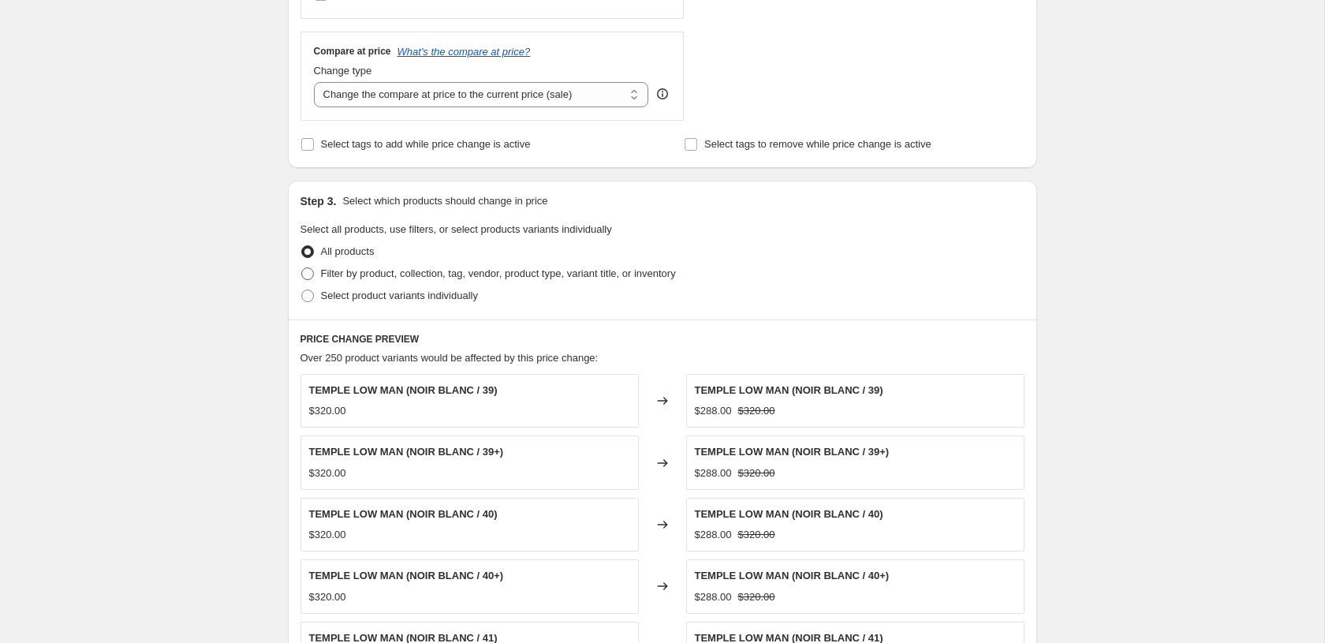
click at [353, 278] on span "Filter by product, collection, tag, vendor, product type, variant title, or inv…" at bounding box center [498, 273] width 355 height 12
click at [302, 268] on input "Filter by product, collection, tag, vendor, product type, variant title, or inv…" at bounding box center [301, 267] width 1 height 1
radio input "true"
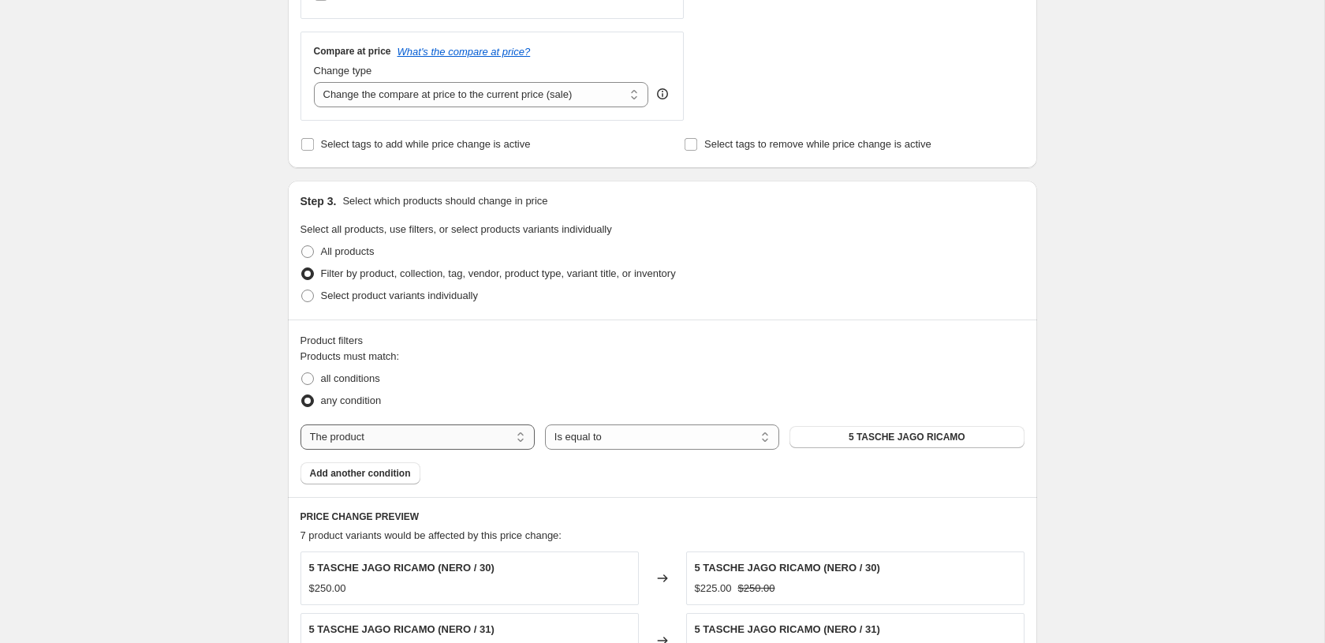
click at [435, 436] on select "The product The product's collection The product's tag The product's vendor The…" at bounding box center [418, 436] width 234 height 25
select select "collection"
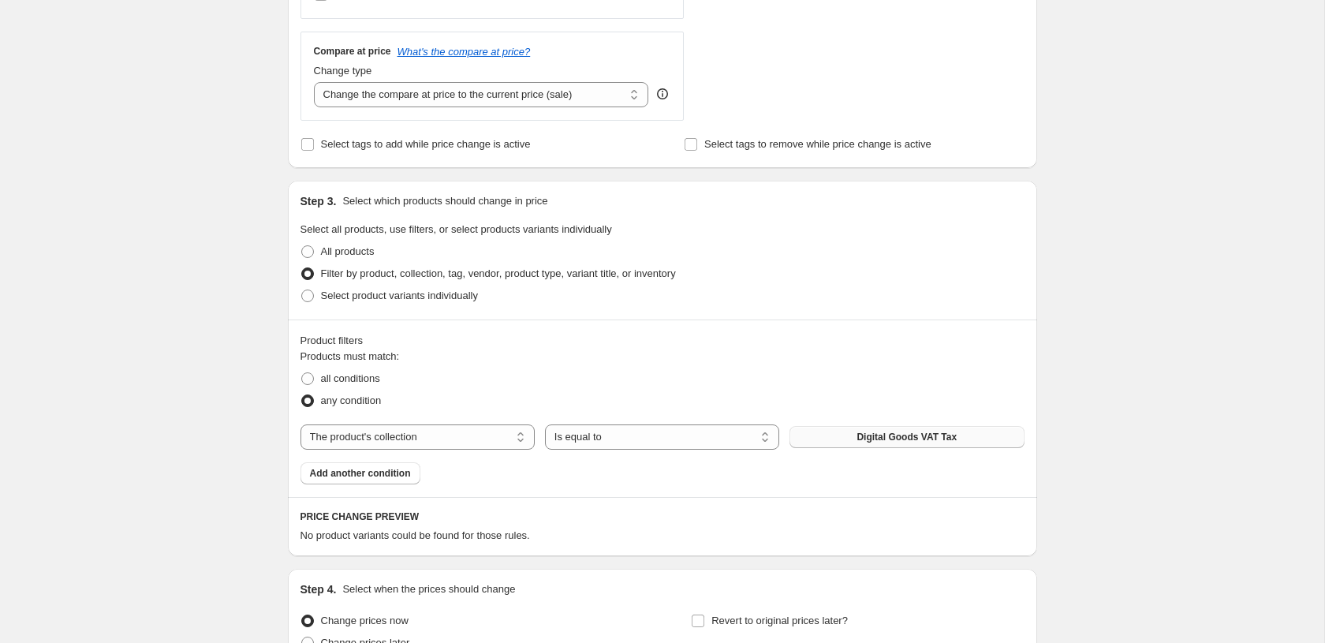
click at [857, 432] on span "Digital Goods VAT Tax" at bounding box center [907, 437] width 100 height 13
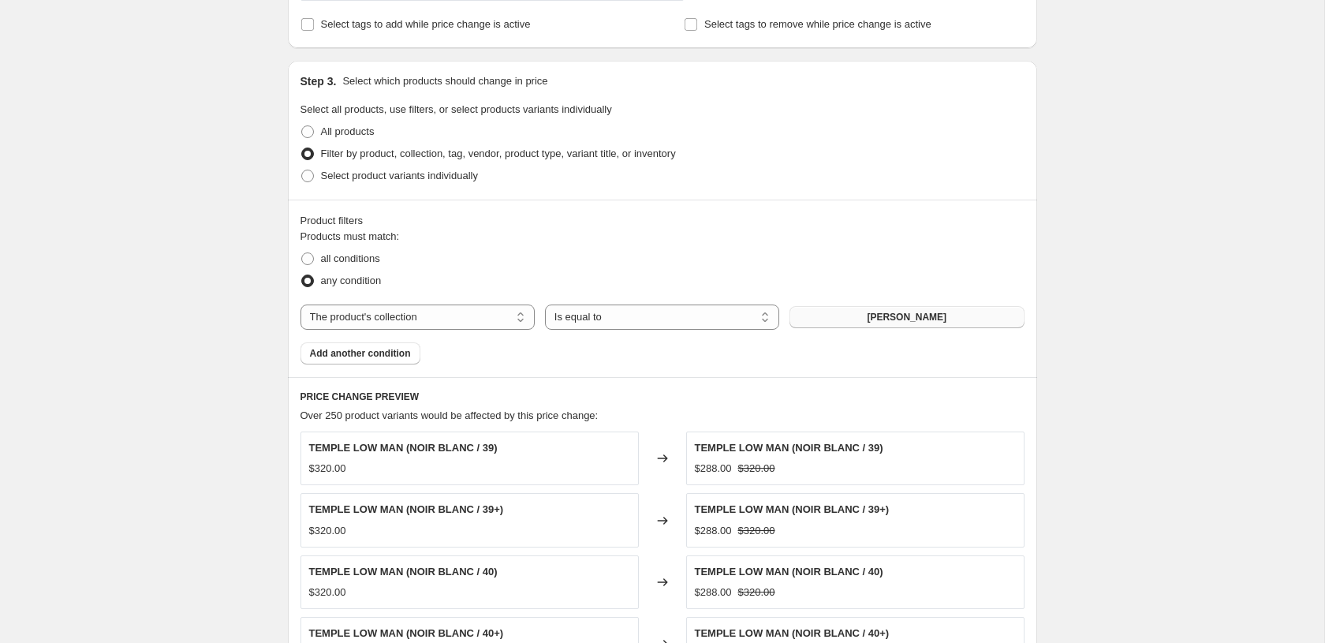
scroll to position [681, 0]
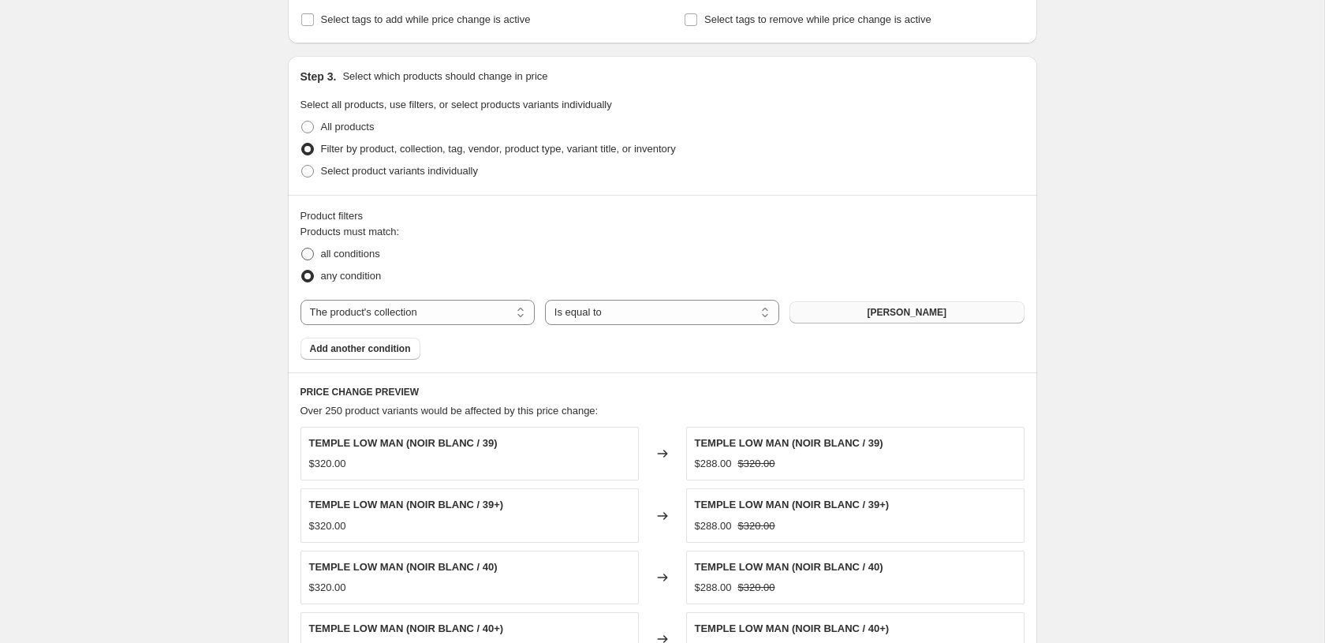
click at [350, 256] on span "all conditions" at bounding box center [350, 254] width 59 height 12
click at [302, 249] on input "all conditions" at bounding box center [301, 248] width 1 height 1
radio input "true"
click at [378, 349] on span "Add another condition" at bounding box center [360, 348] width 101 height 13
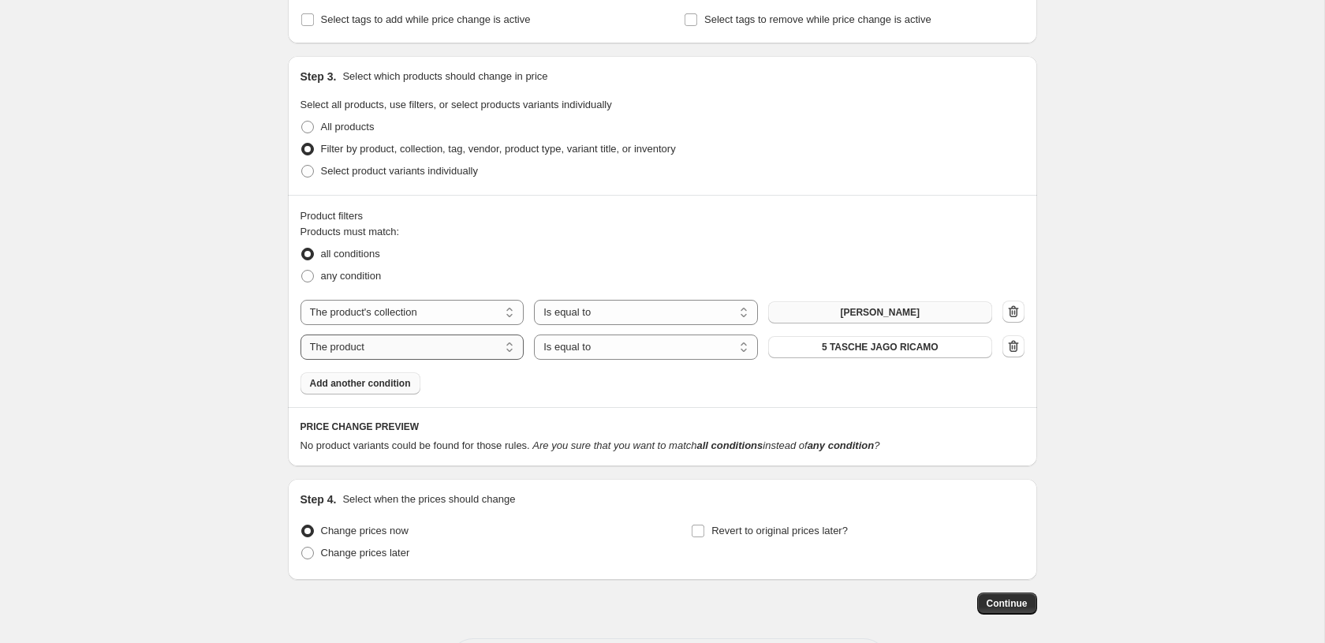
click at [409, 351] on select "The product The product's collection The product's tag The product's vendor The…" at bounding box center [413, 347] width 224 height 25
select select "collection"
click at [622, 349] on select "Is equal to Is not equal to" at bounding box center [646, 347] width 224 height 25
click at [534, 335] on select "Is equal to Is not equal to" at bounding box center [646, 347] width 224 height 25
click at [876, 348] on span "Digital Goods VAT Tax" at bounding box center [880, 347] width 100 height 13
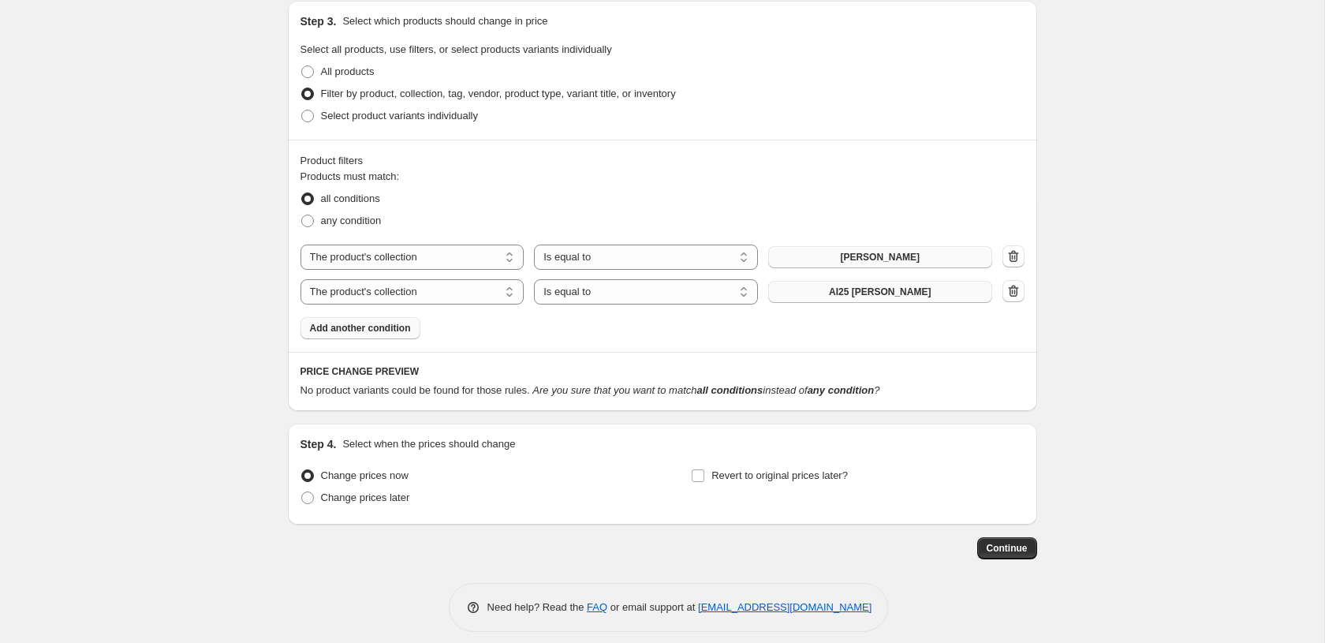
scroll to position [749, 0]
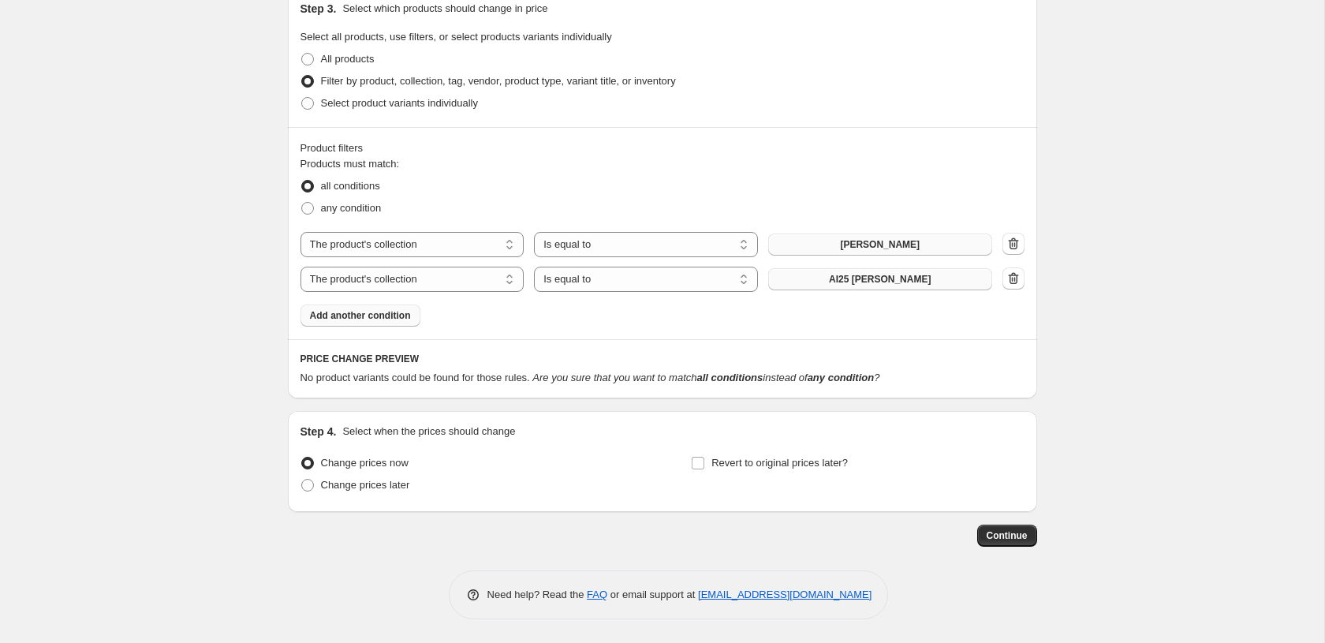
click at [391, 315] on span "Add another condition" at bounding box center [360, 315] width 101 height 13
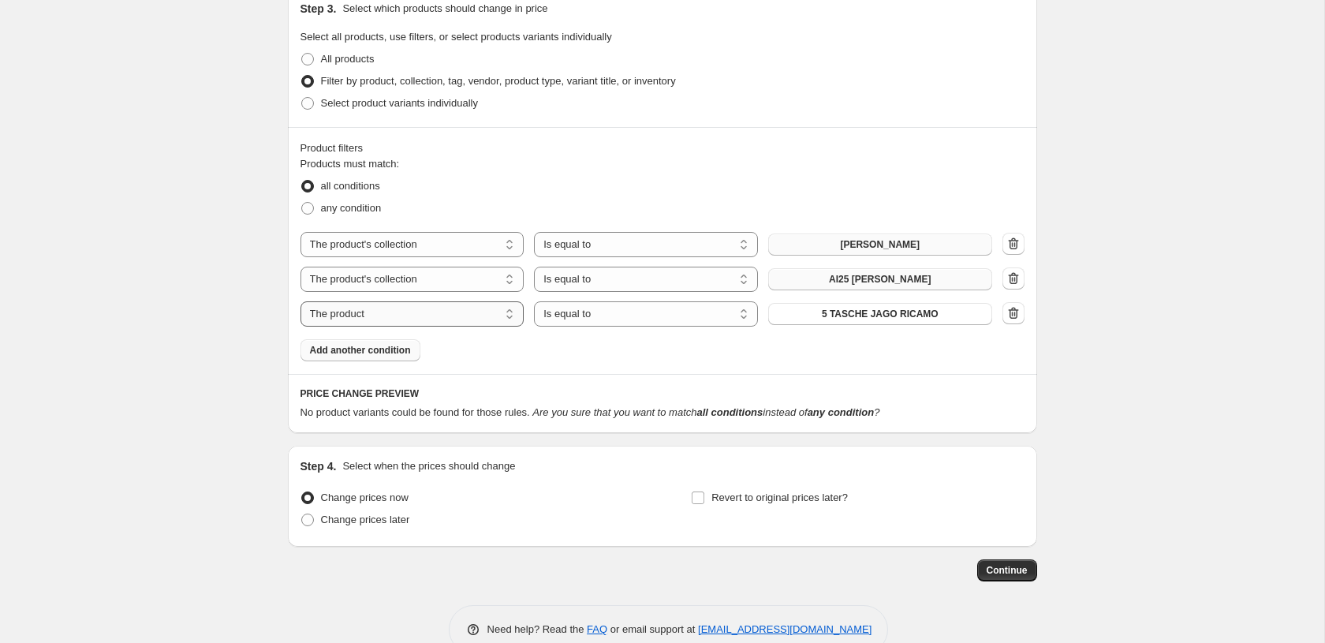
click at [430, 317] on select "The product The product's collection The product's tag The product's vendor The…" at bounding box center [413, 313] width 224 height 25
click at [301, 301] on select "The product The product's collection The product's tag The product's vendor The…" at bounding box center [413, 313] width 224 height 25
click at [640, 310] on select "Is equal to Is not equal to" at bounding box center [646, 313] width 224 height 25
click at [604, 315] on select "Is equal to Is not equal to" at bounding box center [646, 313] width 224 height 25
click at [429, 318] on select "The product The product's collection The product's tag The product's vendor The…" at bounding box center [413, 313] width 224 height 25
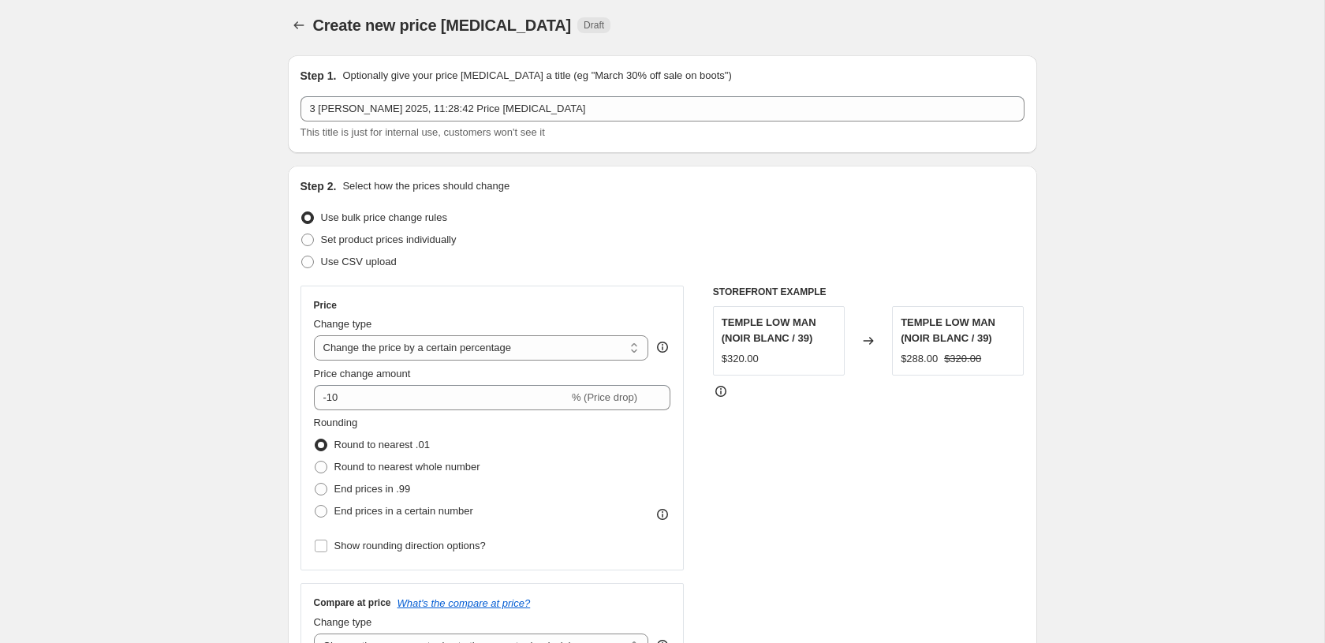
scroll to position [0, 0]
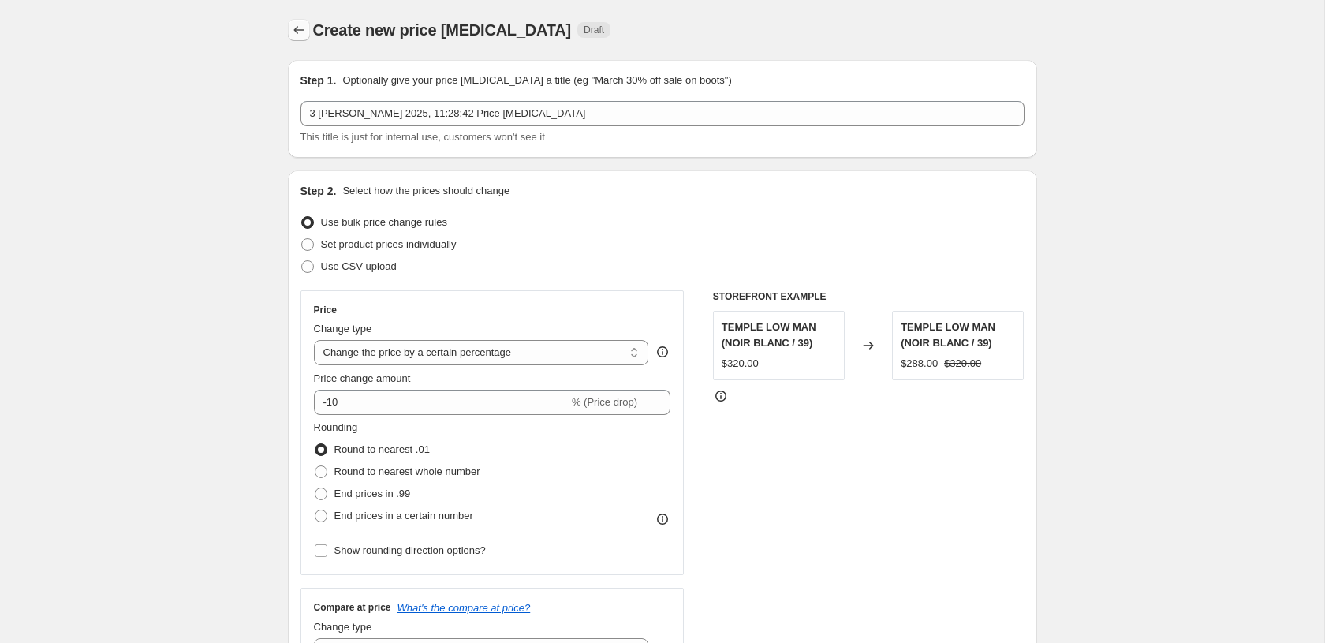
click at [300, 31] on icon "Price change jobs" at bounding box center [299, 30] width 16 height 16
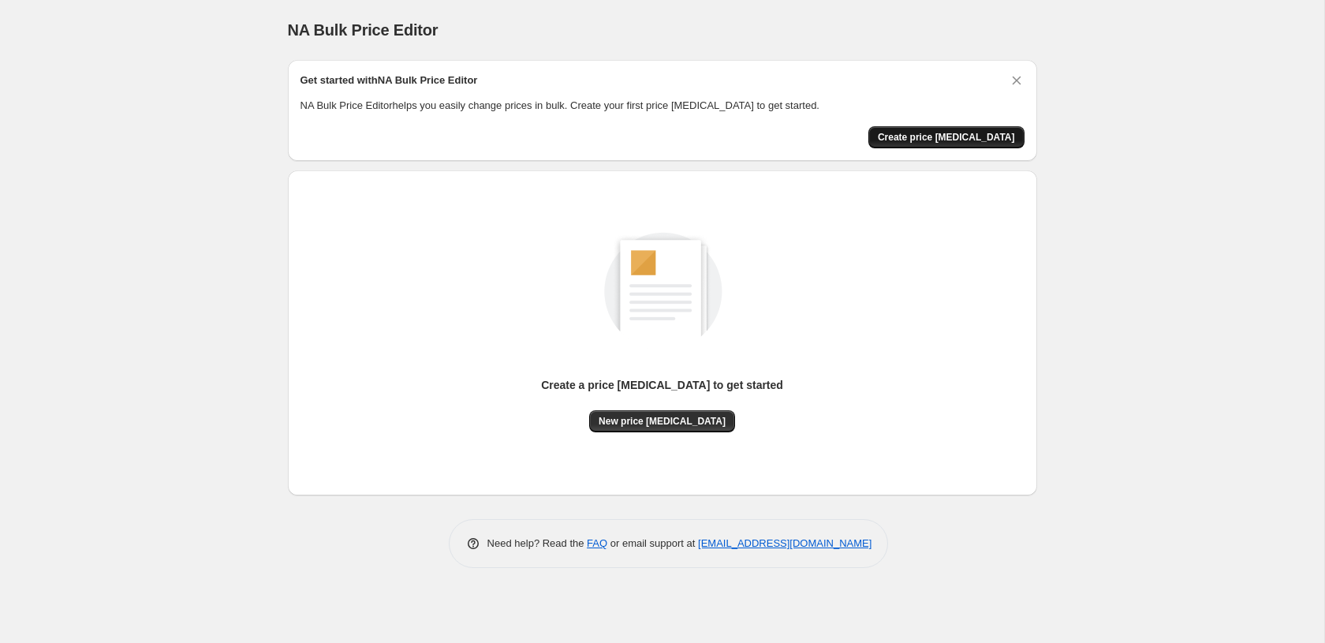
click at [936, 137] on span "Create price change job" at bounding box center [946, 137] width 137 height 13
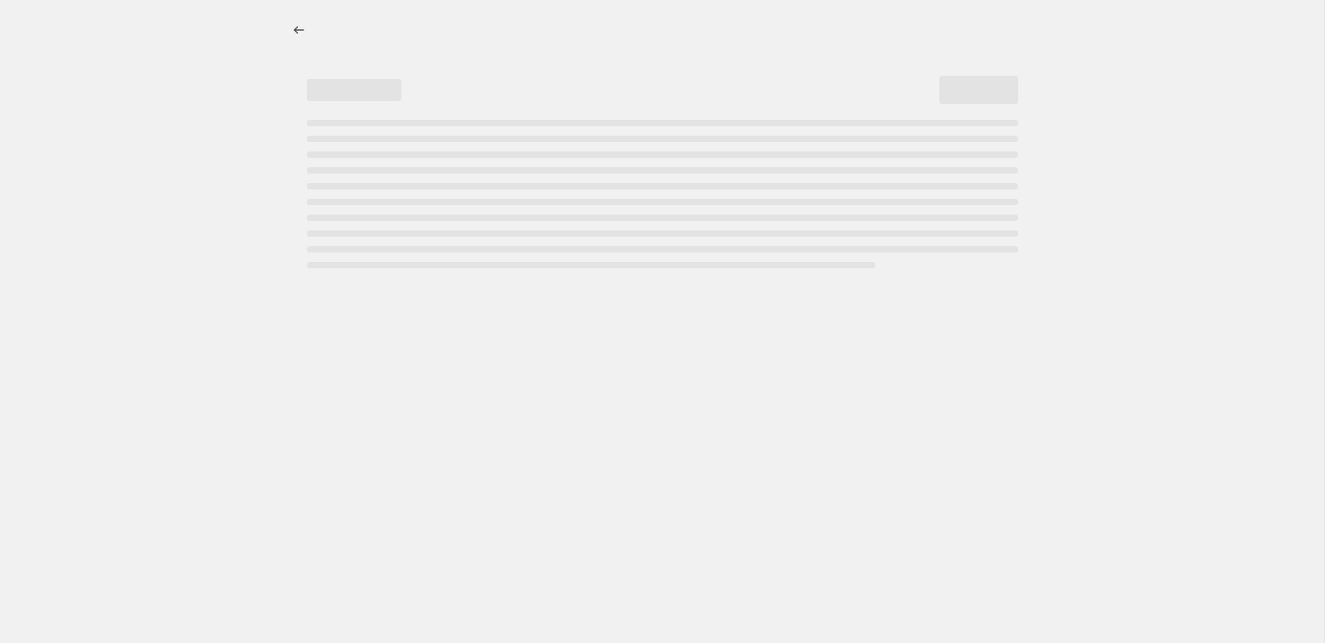
select select "percentage"
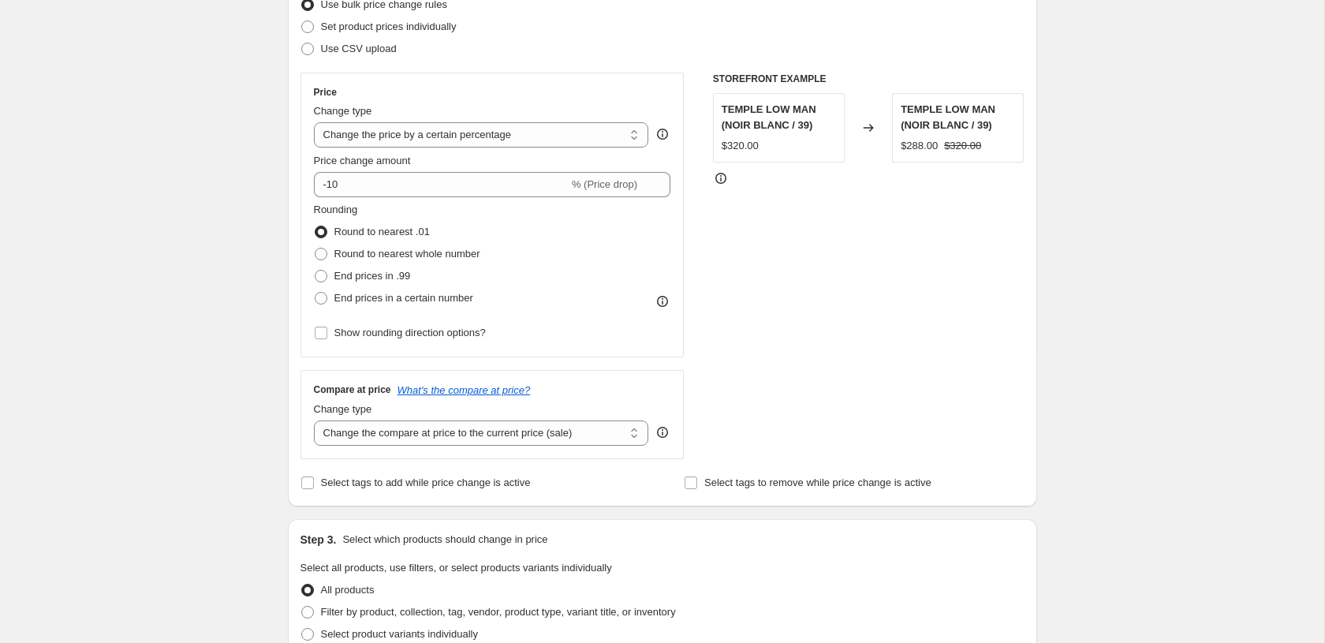
scroll to position [217, 0]
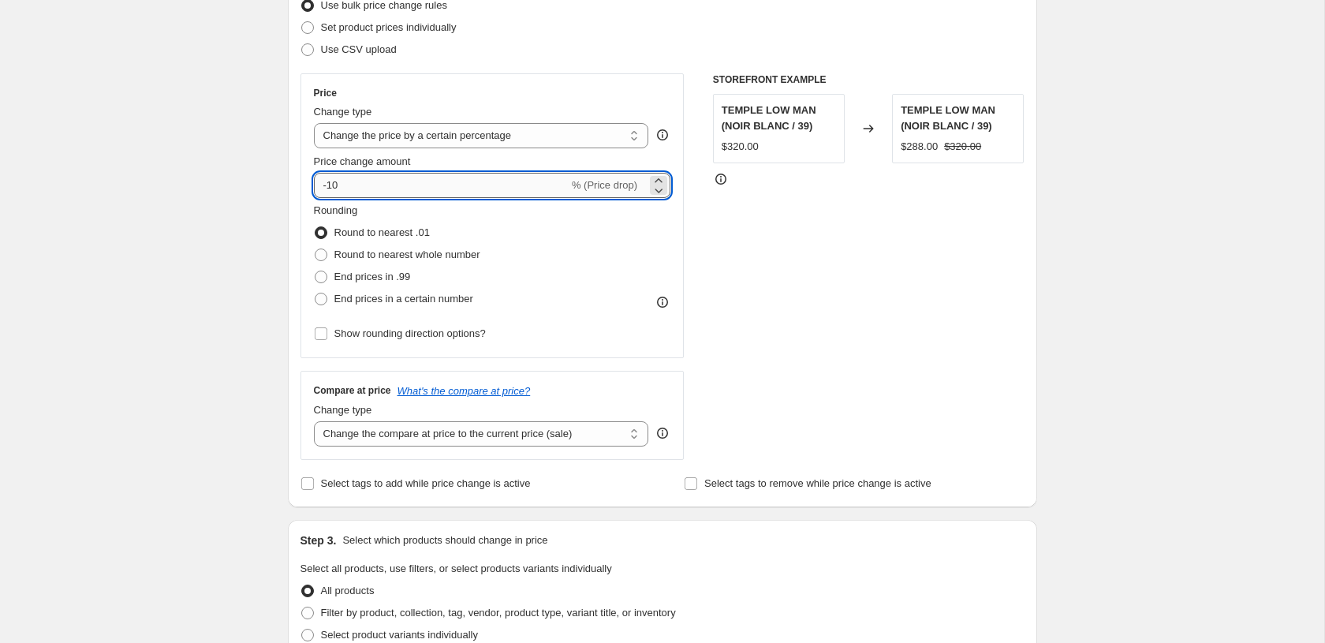
drag, startPoint x: 355, startPoint y: 183, endPoint x: 329, endPoint y: 184, distance: 26.0
click at [329, 184] on input "-10" at bounding box center [441, 185] width 255 height 25
type input "-30"
click at [204, 282] on div "Create new price change job. This page is ready Create new price change job Dra…" at bounding box center [662, 544] width 1325 height 1523
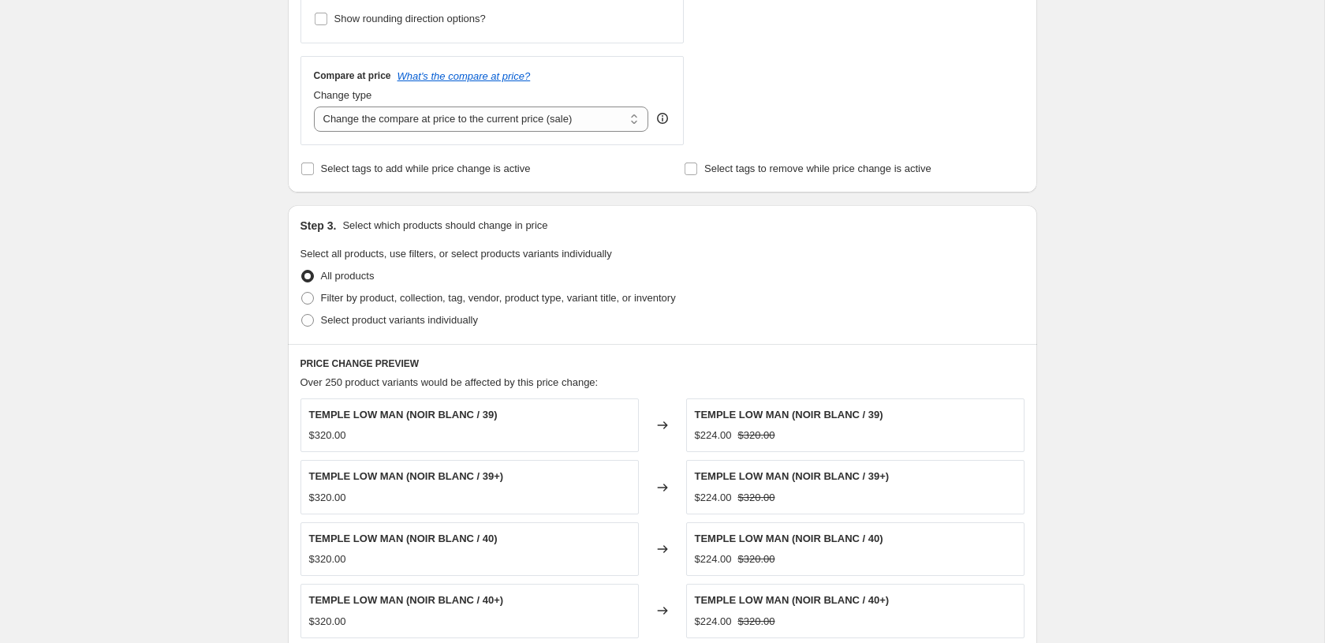
scroll to position [559, 0]
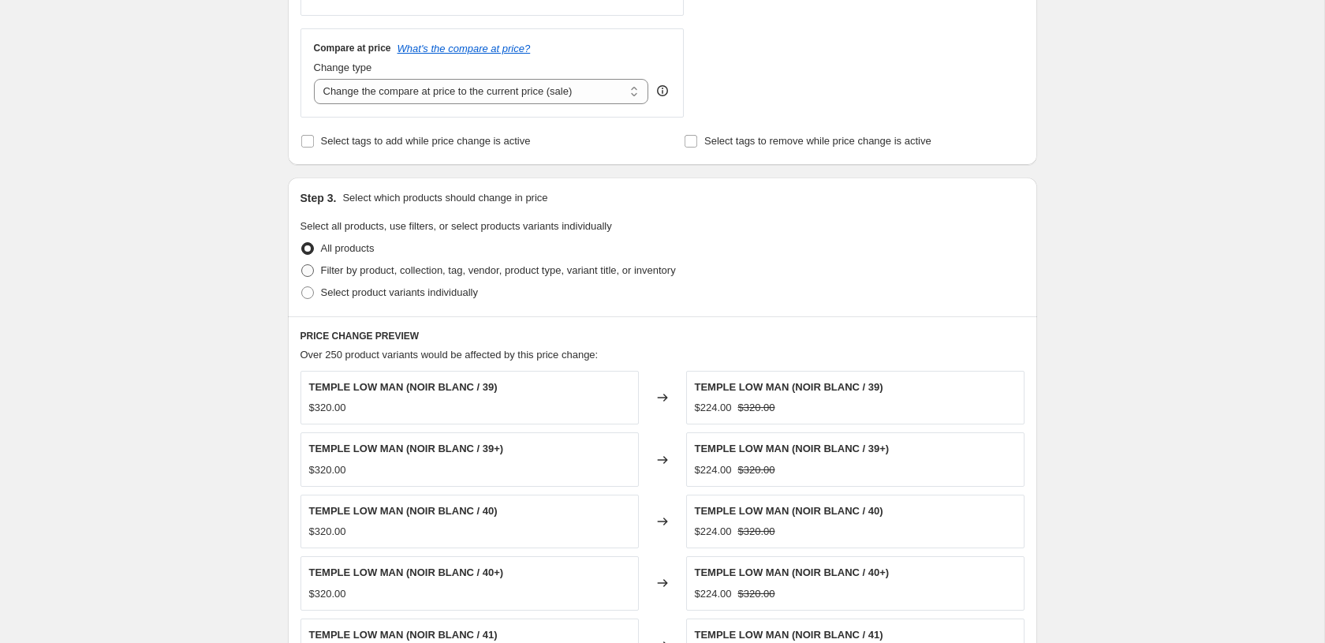
click at [308, 270] on span at bounding box center [307, 270] width 13 height 13
click at [302, 265] on input "Filter by product, collection, tag, vendor, product type, variant title, or inv…" at bounding box center [301, 264] width 1 height 1
radio input "true"
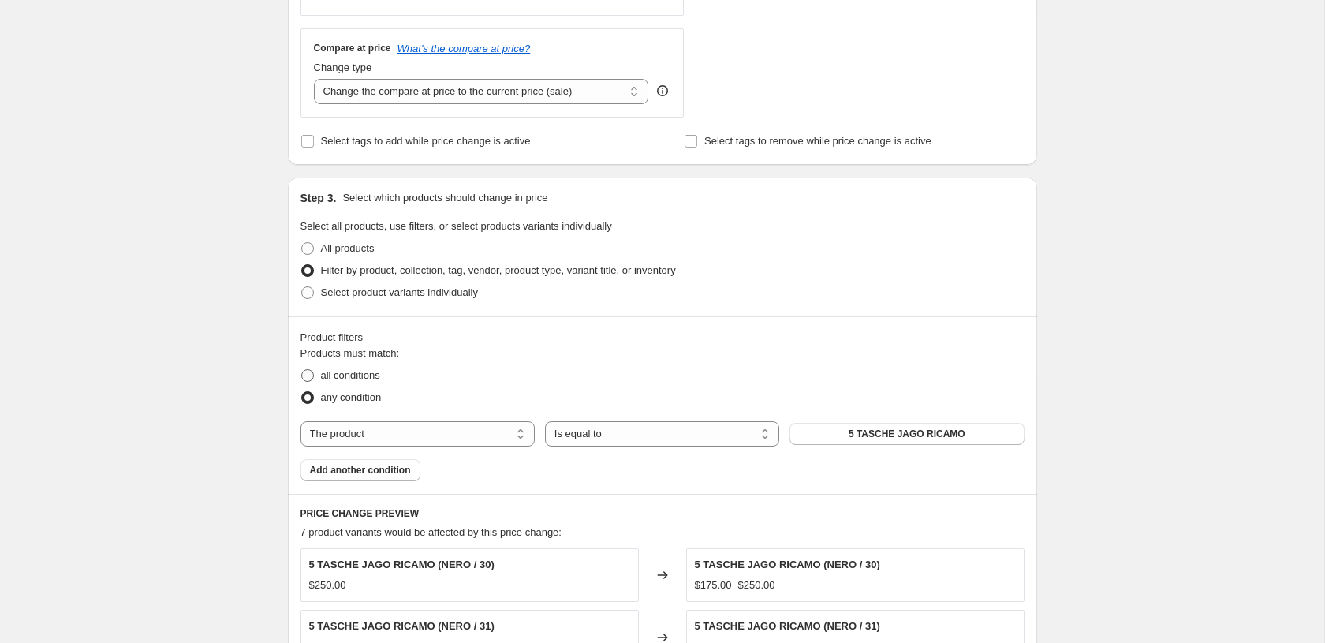
click at [357, 379] on span "all conditions" at bounding box center [350, 375] width 59 height 12
click at [302, 370] on input "all conditions" at bounding box center [301, 369] width 1 height 1
radio input "true"
click at [433, 429] on select "The product The product's collection The product's tag The product's vendor The…" at bounding box center [418, 433] width 234 height 25
select select "collection"
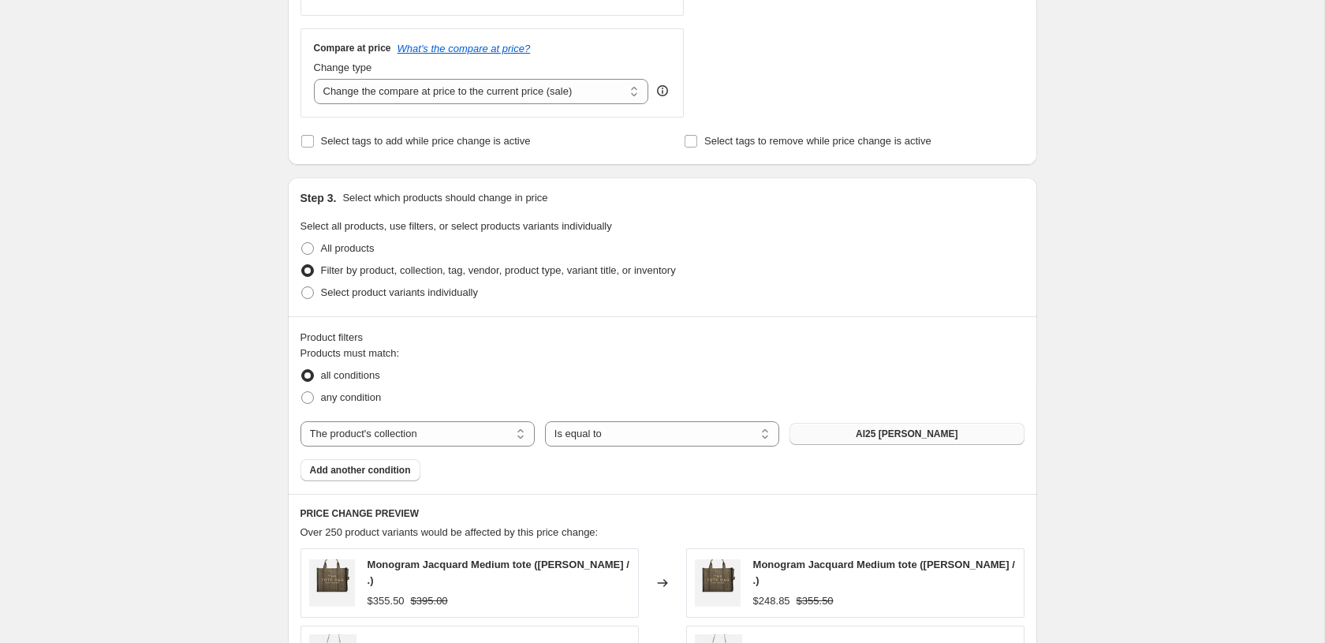
click at [926, 435] on span "AI25 Donna" at bounding box center [907, 434] width 102 height 13
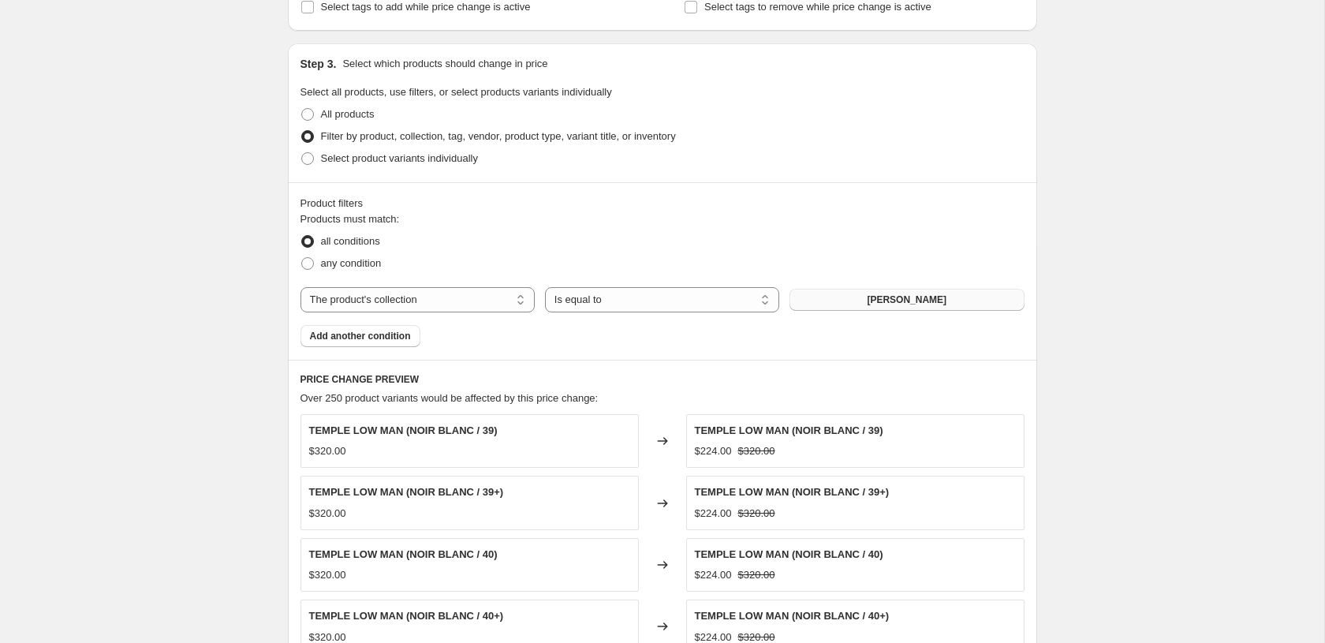
scroll to position [696, 0]
click at [361, 335] on span "Add another condition" at bounding box center [360, 333] width 101 height 13
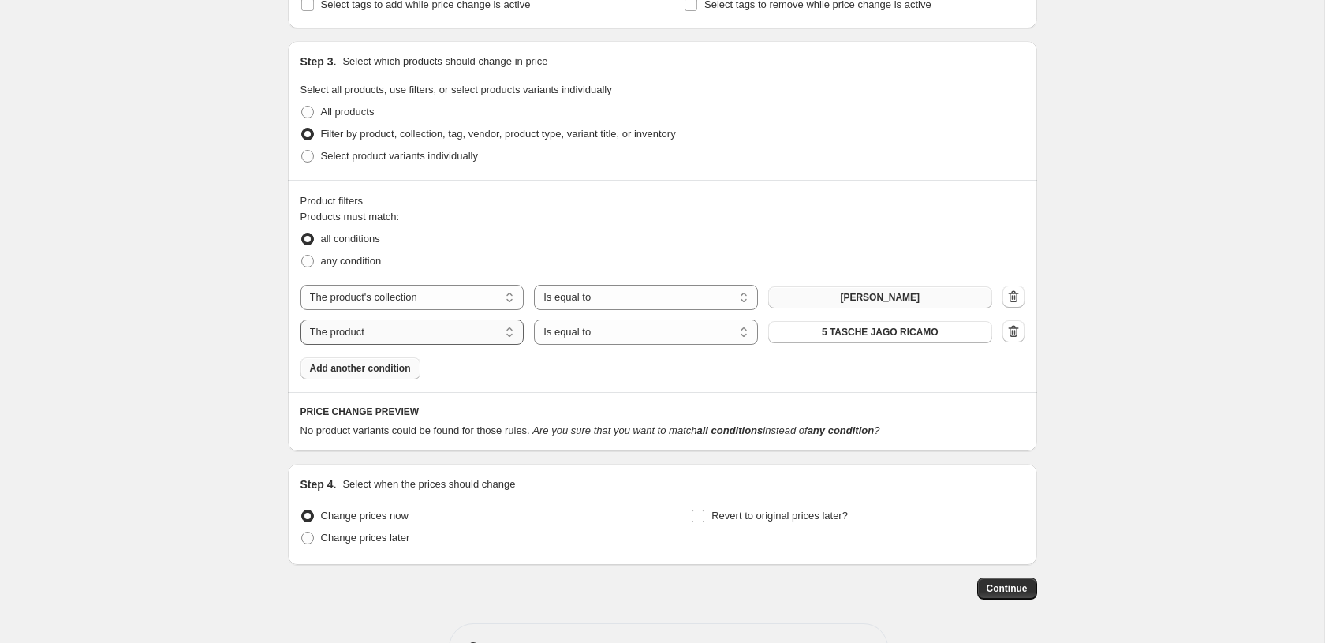
click at [372, 335] on select "The product The product's collection The product's tag The product's vendor The…" at bounding box center [413, 332] width 224 height 25
click at [378, 337] on select "The product The product's collection The product's tag The product's vendor The…" at bounding box center [413, 332] width 224 height 25
select select "product"
click at [836, 338] on button "5 TASCHE JAGO RICAMO" at bounding box center [880, 332] width 224 height 22
click at [660, 335] on select "Is equal to Is not equal to" at bounding box center [646, 332] width 224 height 25
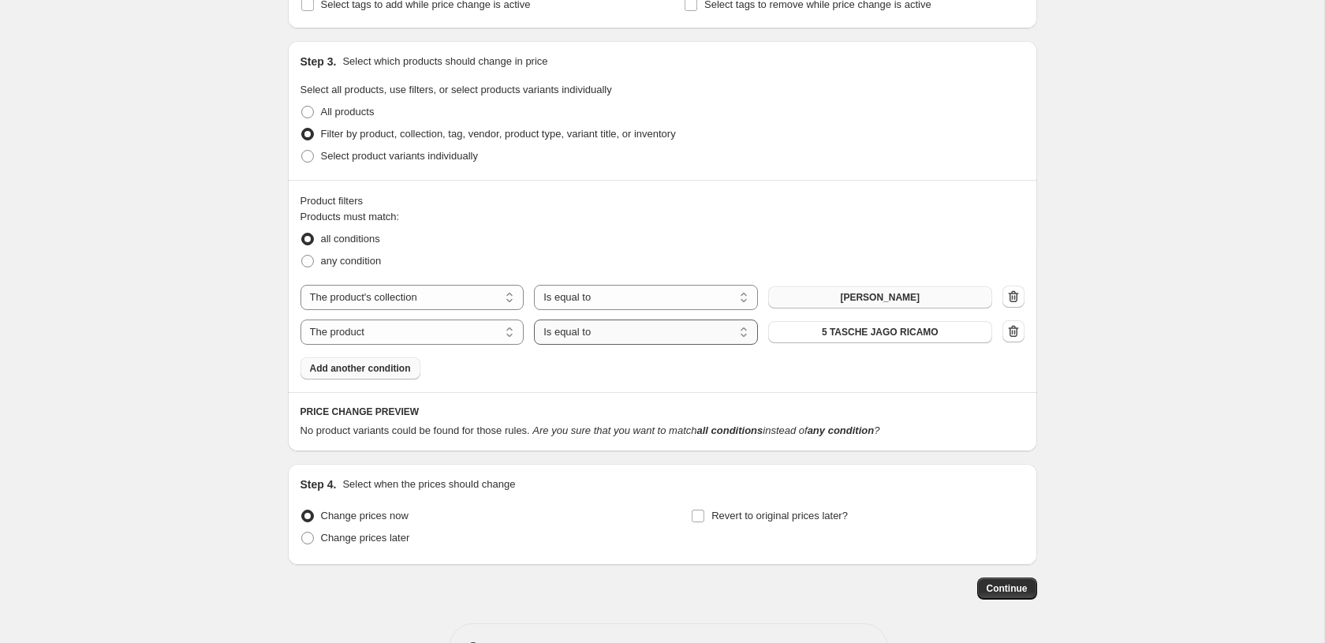
click at [534, 320] on select "Is equal to Is not equal to" at bounding box center [646, 332] width 224 height 25
click at [822, 336] on span "5 TASCHE JAGO RICAMO" at bounding box center [880, 332] width 117 height 13
click at [678, 333] on select "Is equal to Is not equal to" at bounding box center [646, 332] width 224 height 25
select select "not_equal"
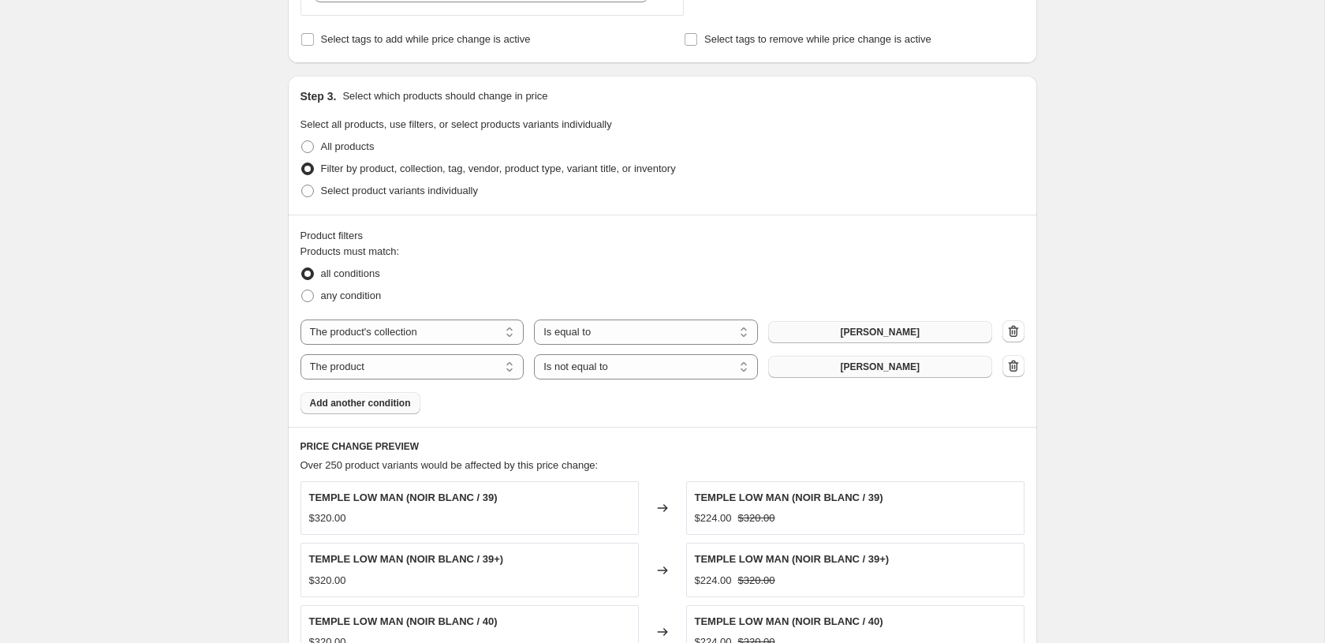
scroll to position [663, 0]
drag, startPoint x: 1017, startPoint y: 361, endPoint x: 989, endPoint y: 372, distance: 30.8
click at [1017, 361] on icon "button" at bounding box center [1013, 363] width 10 height 12
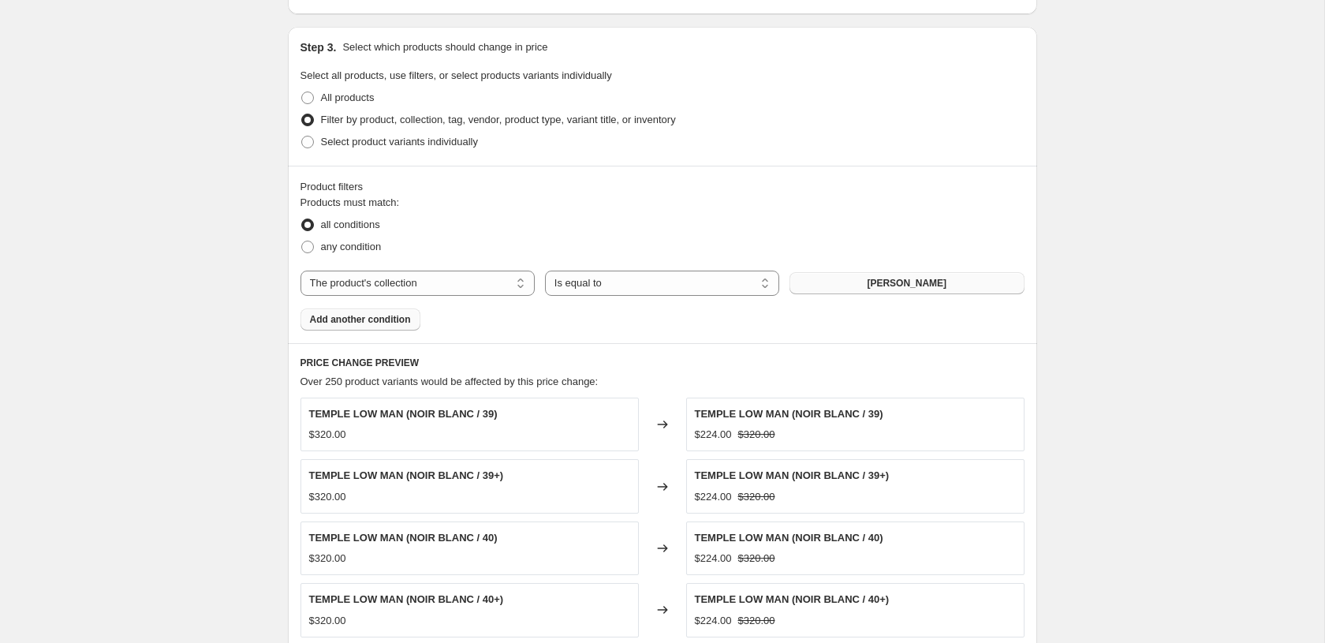
scroll to position [716, 0]
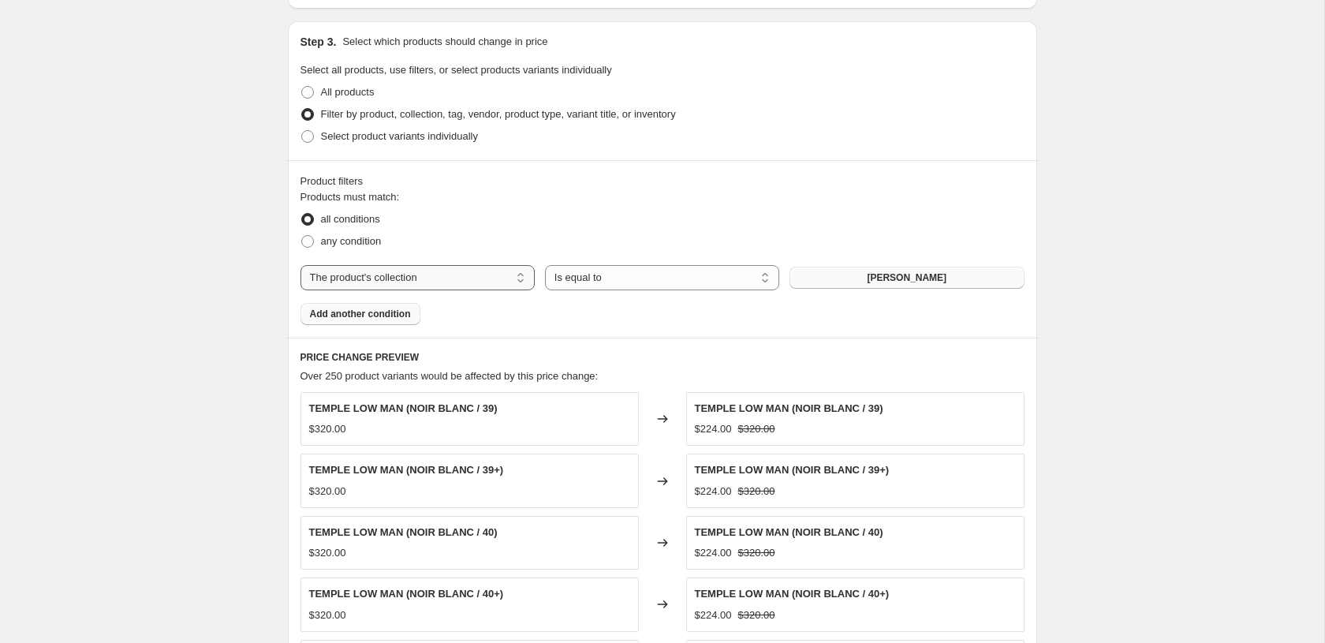
click at [417, 282] on select "The product The product's collection The product's tag The product's vendor The…" at bounding box center [418, 277] width 234 height 25
click at [471, 278] on select "The product The product's collection The product's tag The product's vendor The…" at bounding box center [418, 277] width 234 height 25
select select "product"
click at [858, 279] on span "5 TASCHE JAGO RICAMO" at bounding box center [907, 277] width 117 height 13
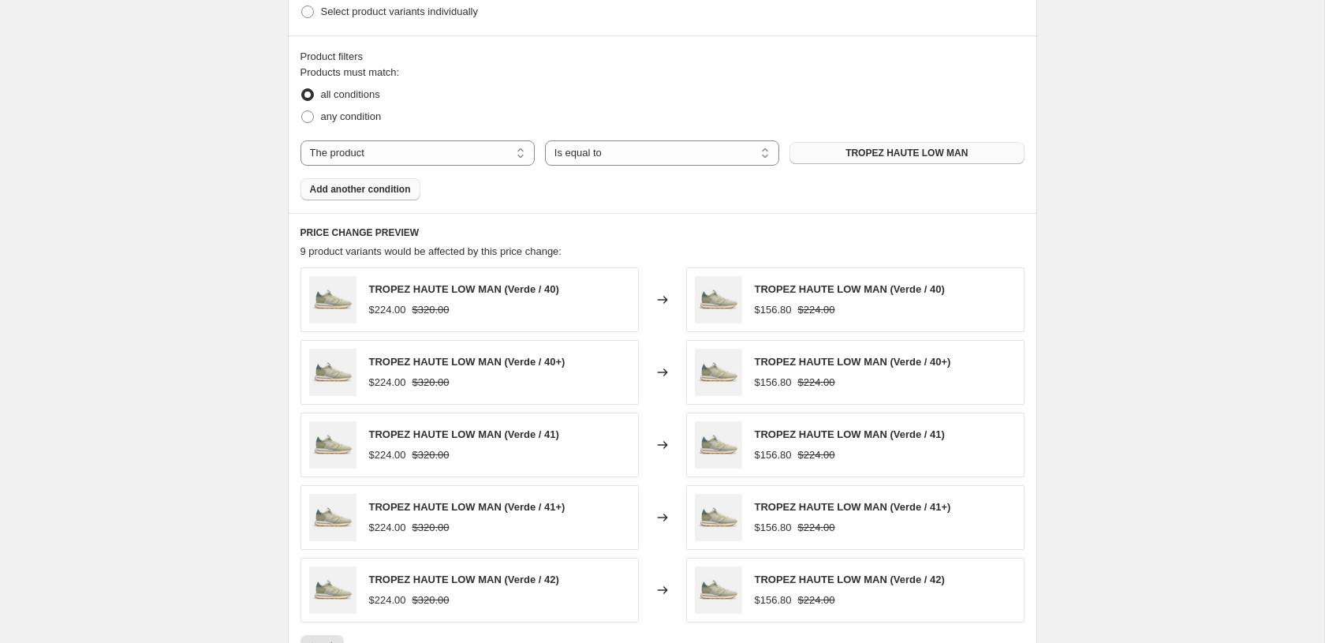
scroll to position [894, 0]
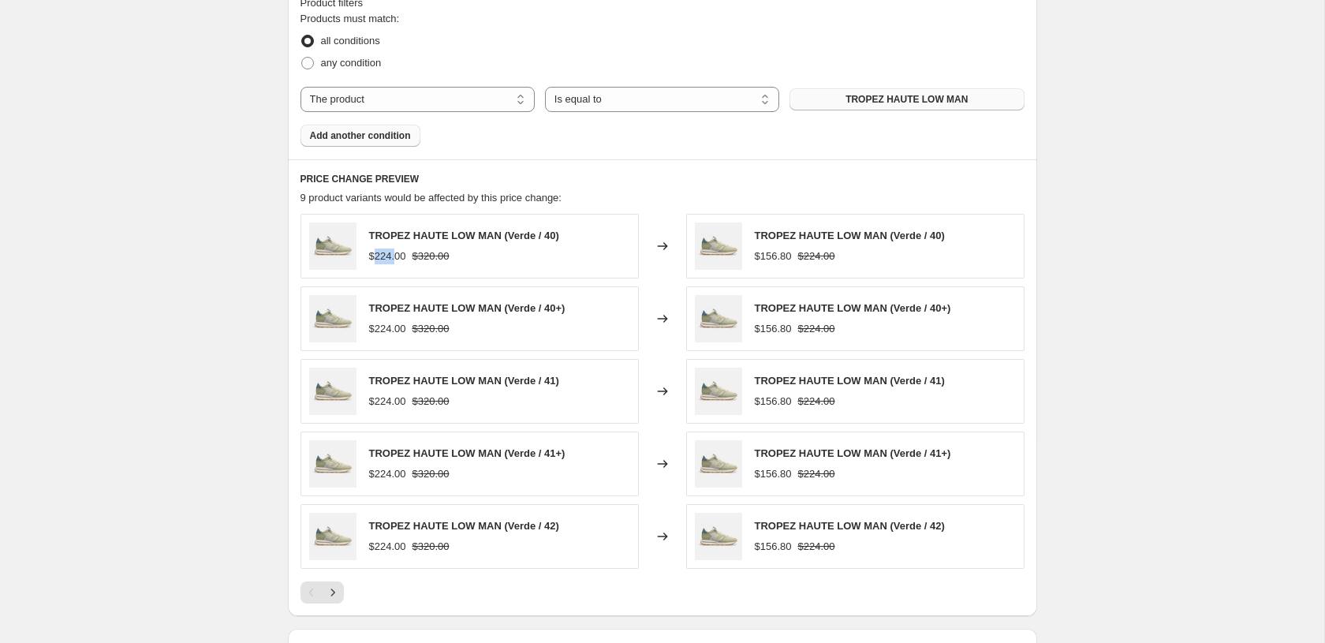
drag, startPoint x: 377, startPoint y: 256, endPoint x: 402, endPoint y: 260, distance: 25.6
click at [399, 256] on div "$224.00" at bounding box center [387, 257] width 37 height 16
drag, startPoint x: 423, startPoint y: 258, endPoint x: 393, endPoint y: 259, distance: 30.0
click at [406, 259] on div "$224.00 $320.00" at bounding box center [464, 257] width 190 height 16
drag, startPoint x: 387, startPoint y: 260, endPoint x: 398, endPoint y: 259, distance: 11.1
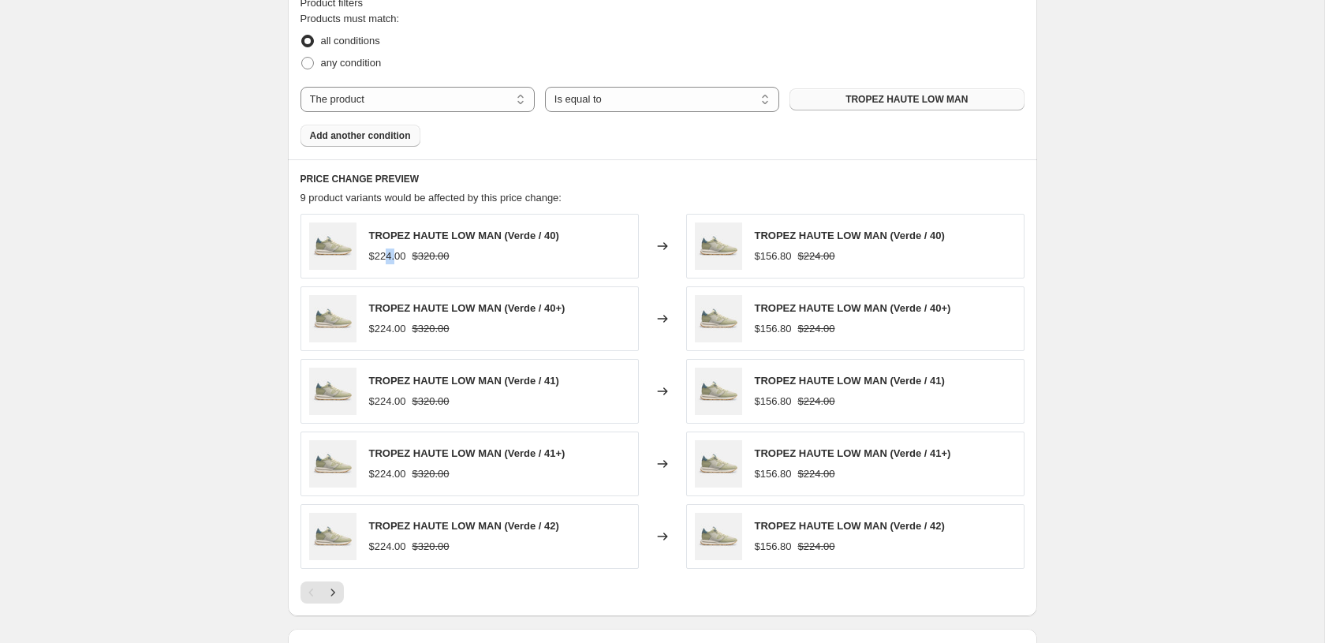
click at [398, 259] on div "$224.00" at bounding box center [387, 257] width 37 height 16
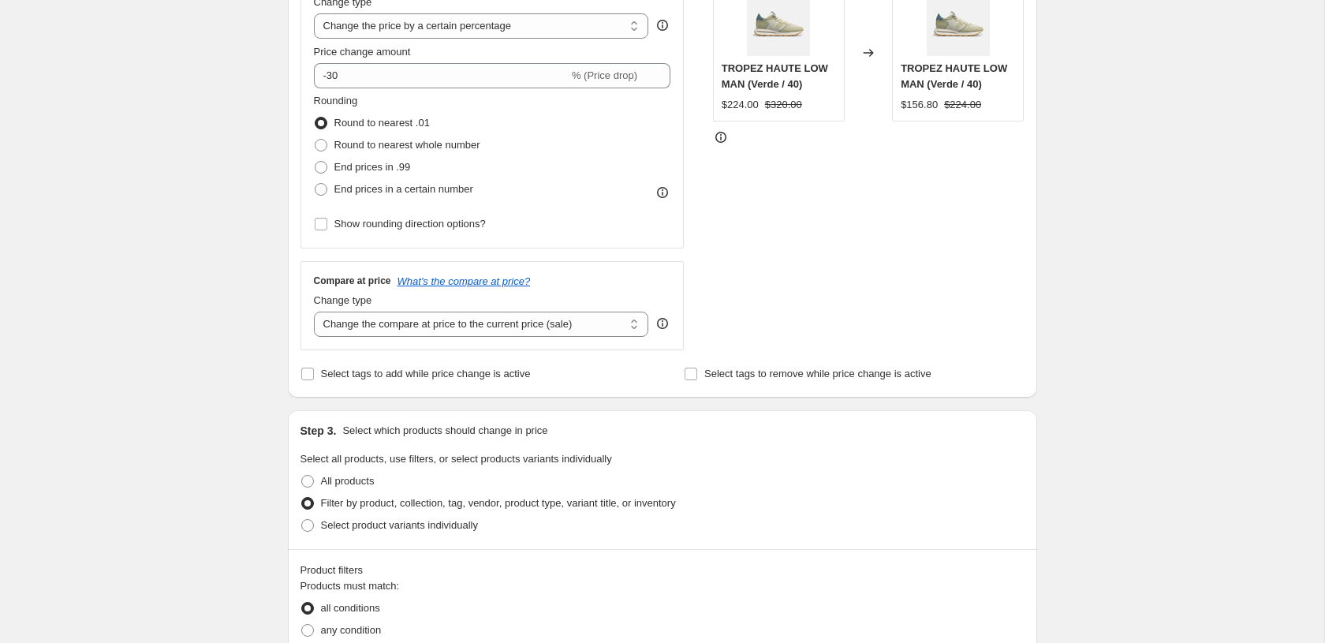
scroll to position [34, 0]
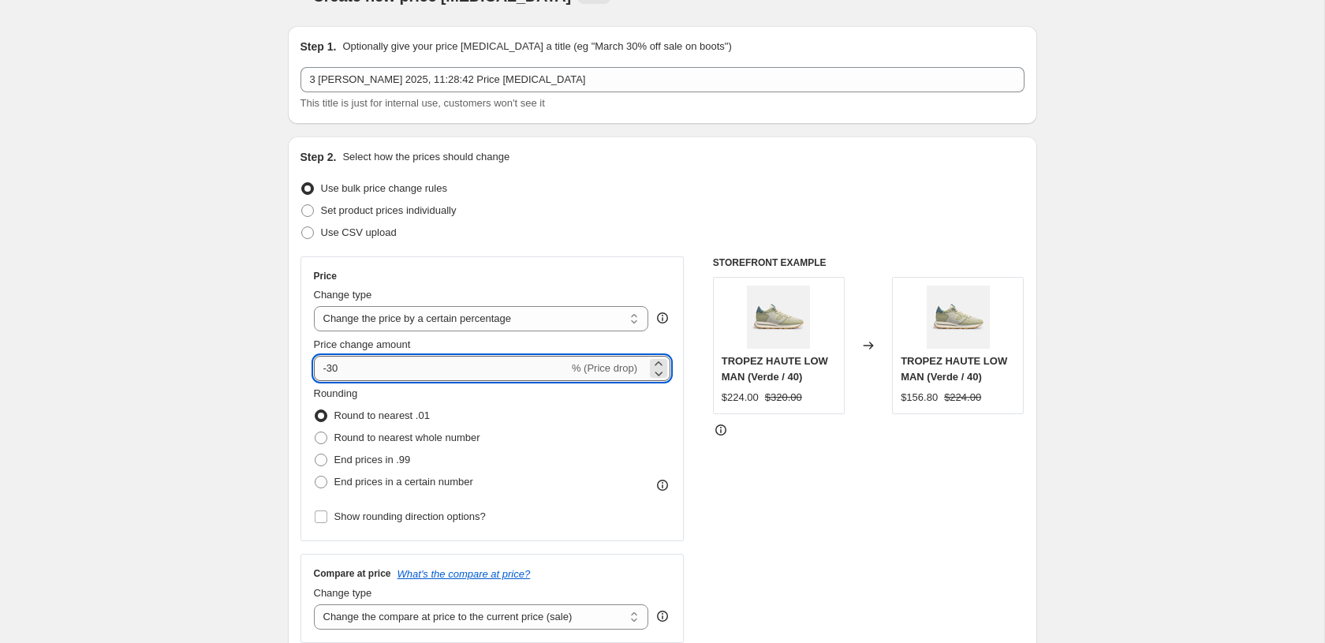
drag, startPoint x: 346, startPoint y: 369, endPoint x: 331, endPoint y: 369, distance: 15.8
click at [331, 369] on input "-30" at bounding box center [441, 368] width 255 height 25
type input "-50"
click at [769, 507] on div "STOREFRONT EXAMPLE TROPEZ HAUTE LOW MAN (Verde / 40) $224.00 $320.00 Changed to…" at bounding box center [869, 449] width 312 height 387
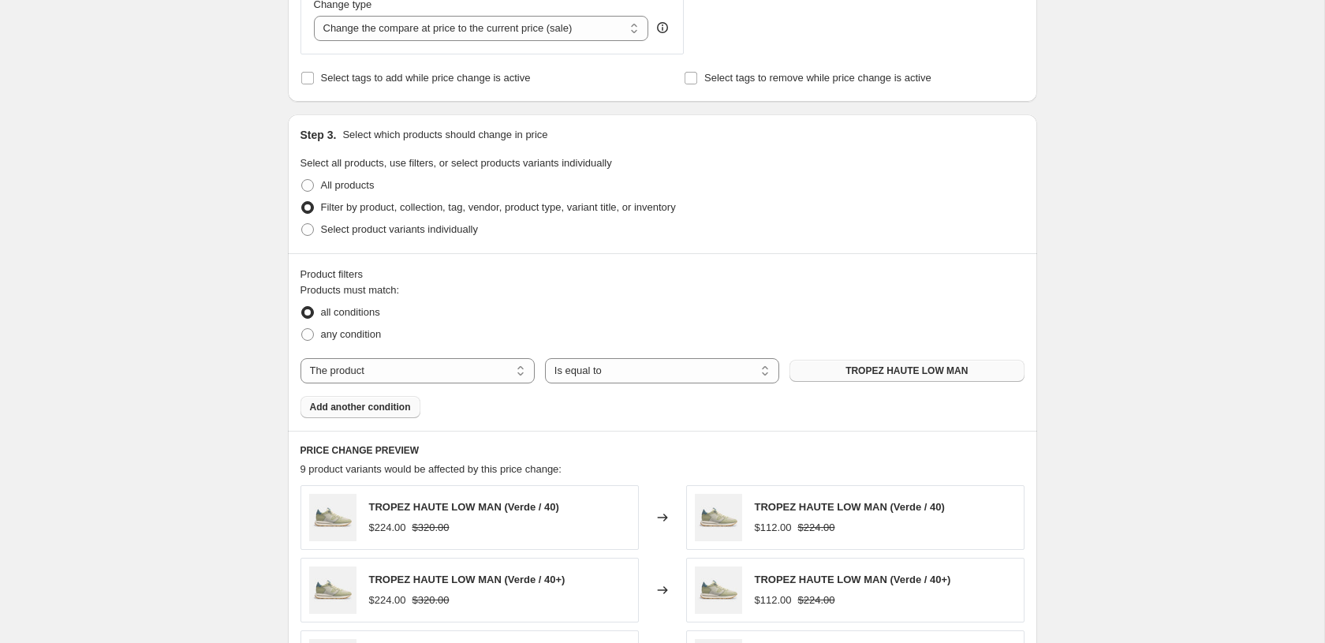
scroll to position [625, 0]
click at [434, 371] on select "The product The product's collection The product's tag The product's vendor The…" at bounding box center [418, 368] width 234 height 25
click at [450, 364] on select "The product The product's collection The product's tag The product's vendor The…" at bounding box center [418, 368] width 234 height 25
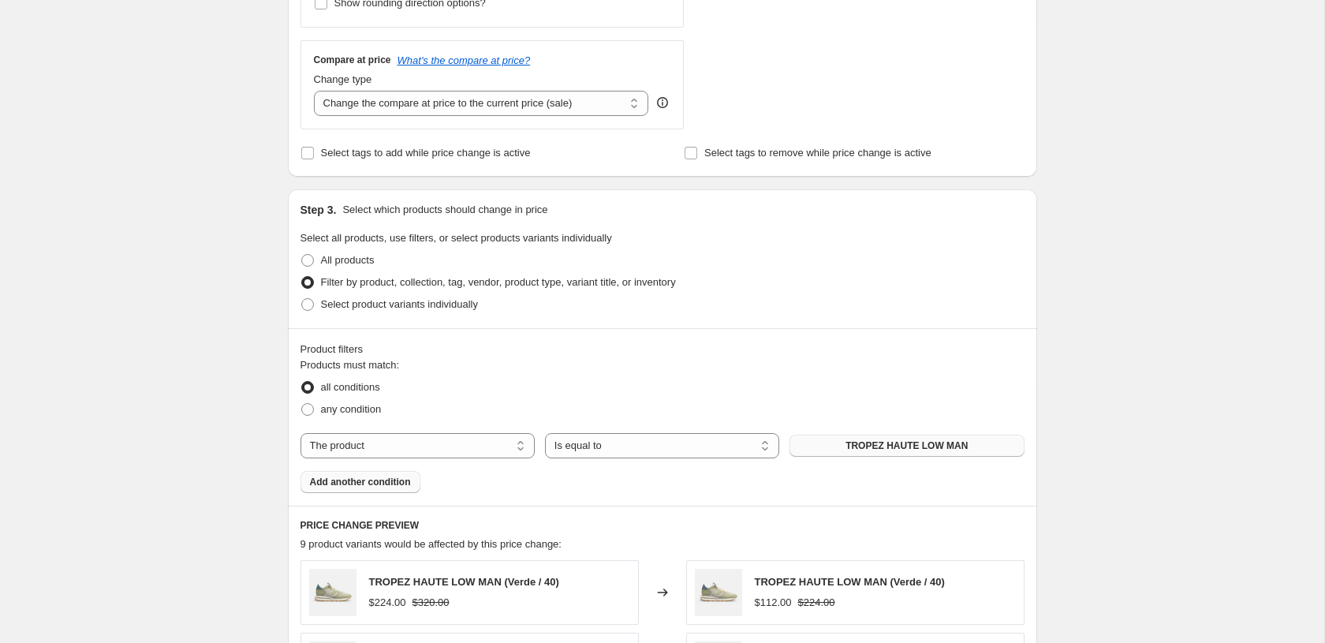
scroll to position [528, 0]
